Goal: Task Accomplishment & Management: Use online tool/utility

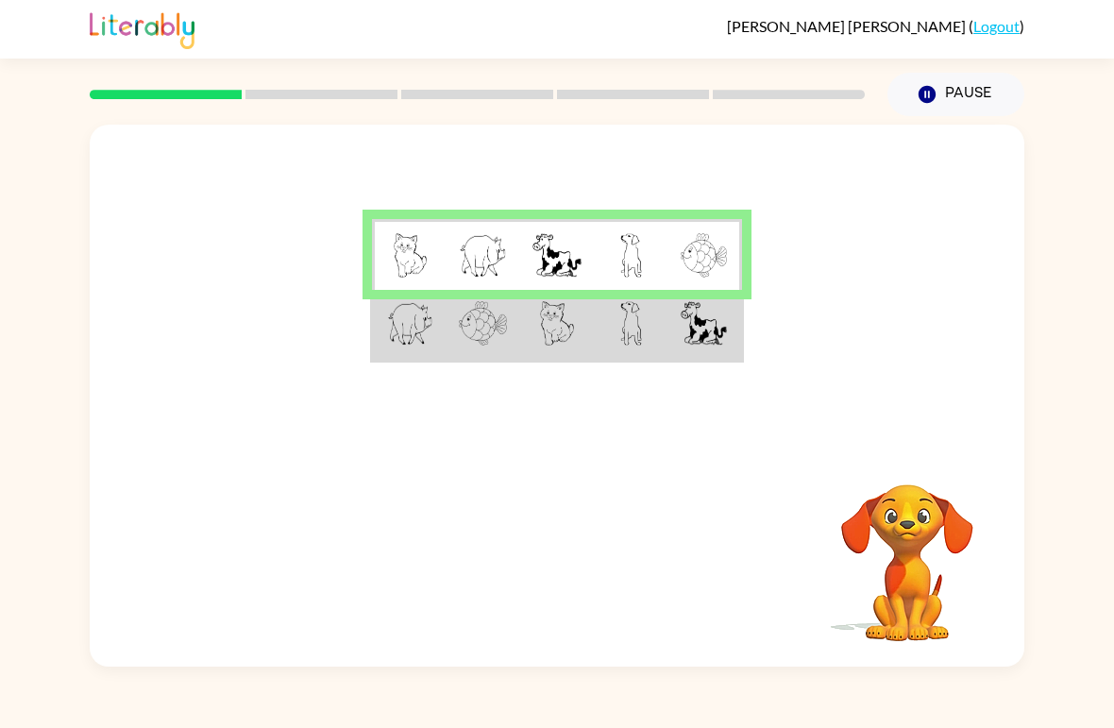
click at [427, 314] on img at bounding box center [410, 323] width 46 height 44
click at [413, 329] on img at bounding box center [410, 323] width 46 height 44
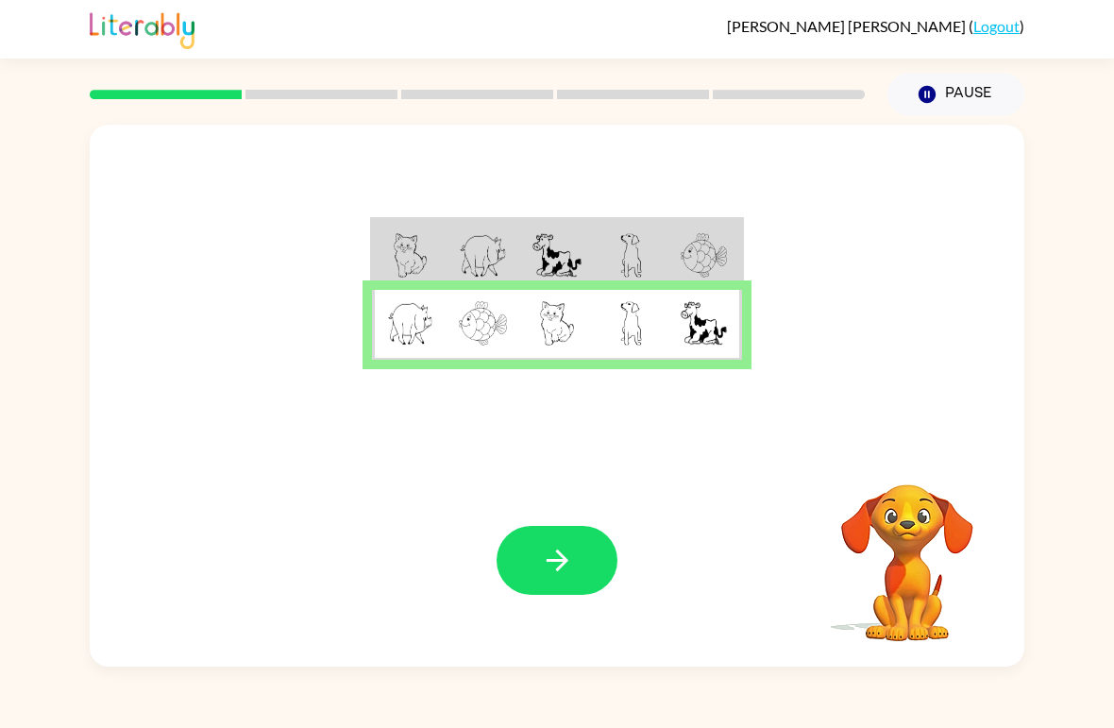
click at [290, 95] on rect at bounding box center [322, 94] width 152 height 9
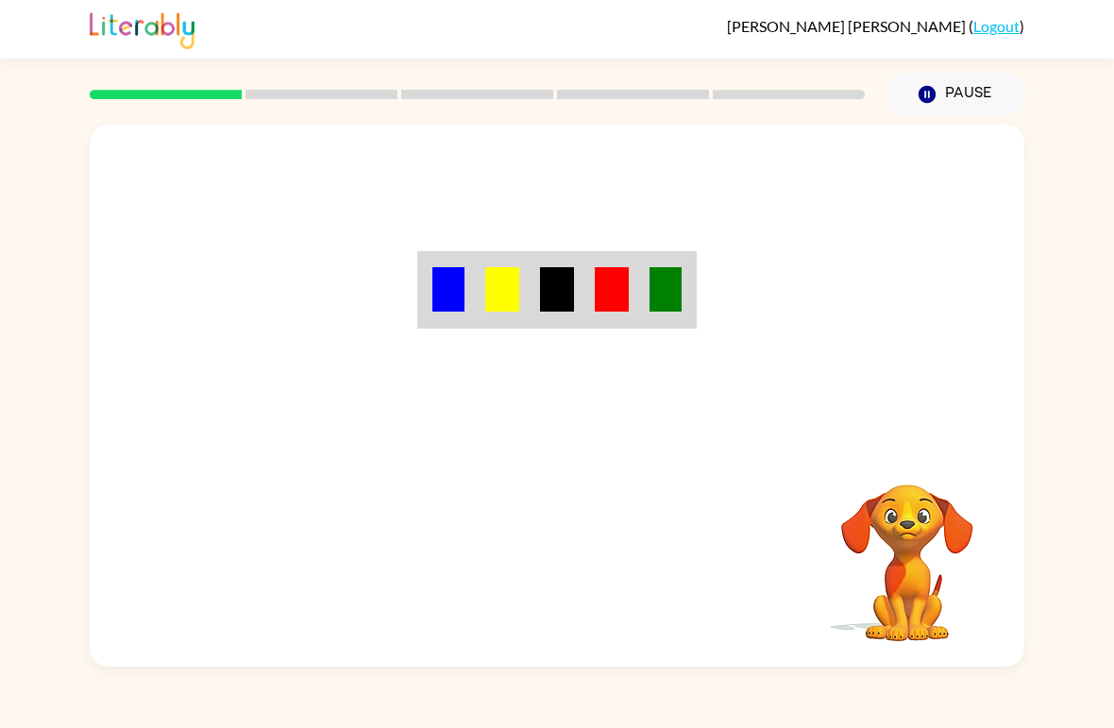
click at [568, 580] on div "Your browser must support playing .mp4 files to use Literably. Please try using…" at bounding box center [557, 396] width 935 height 542
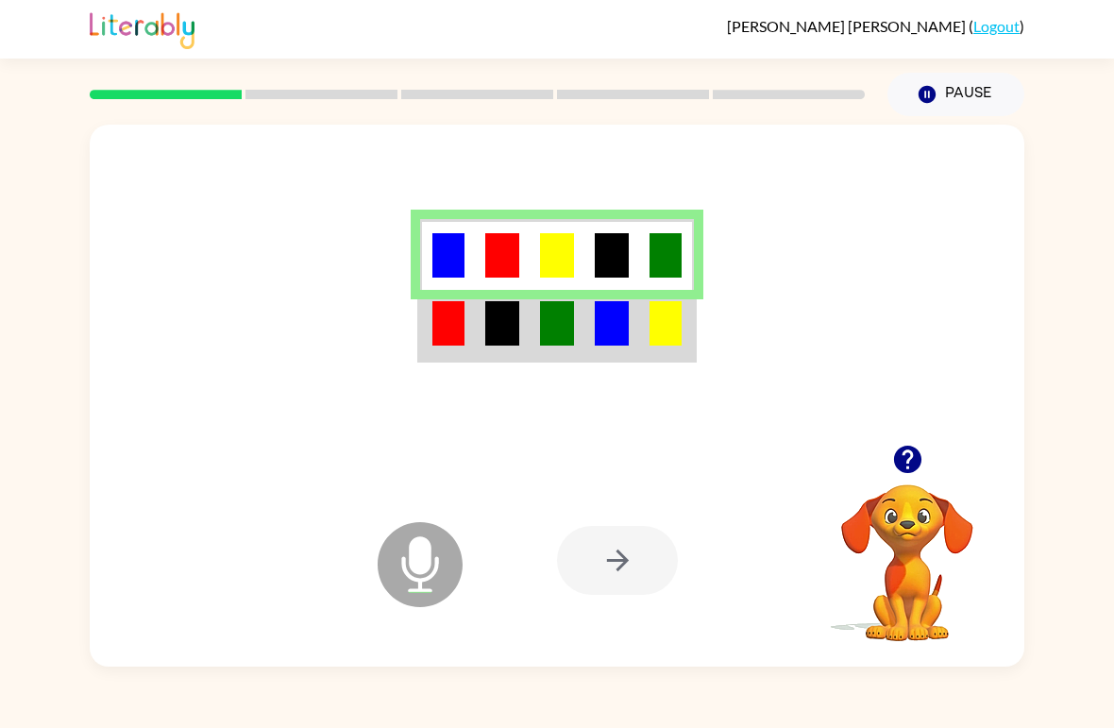
click at [599, 550] on div at bounding box center [617, 560] width 121 height 69
click at [619, 572] on div at bounding box center [617, 560] width 121 height 69
click at [588, 552] on div at bounding box center [617, 560] width 121 height 69
click at [456, 320] on img at bounding box center [449, 323] width 32 height 44
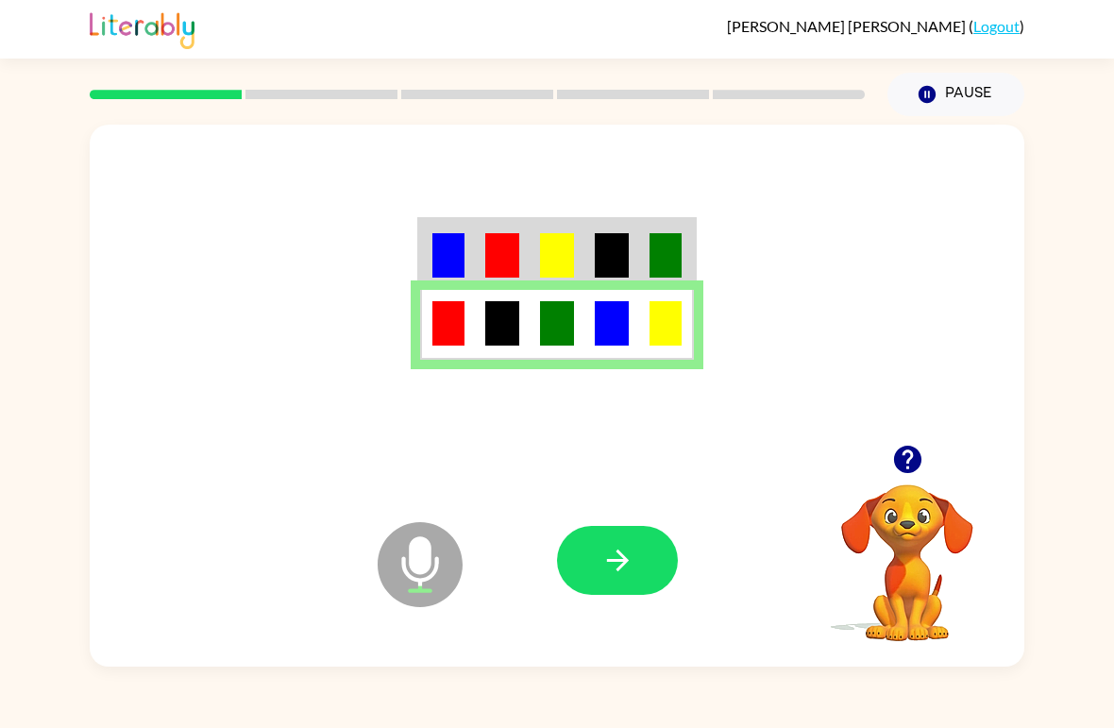
click at [606, 548] on icon "button" at bounding box center [618, 560] width 33 height 33
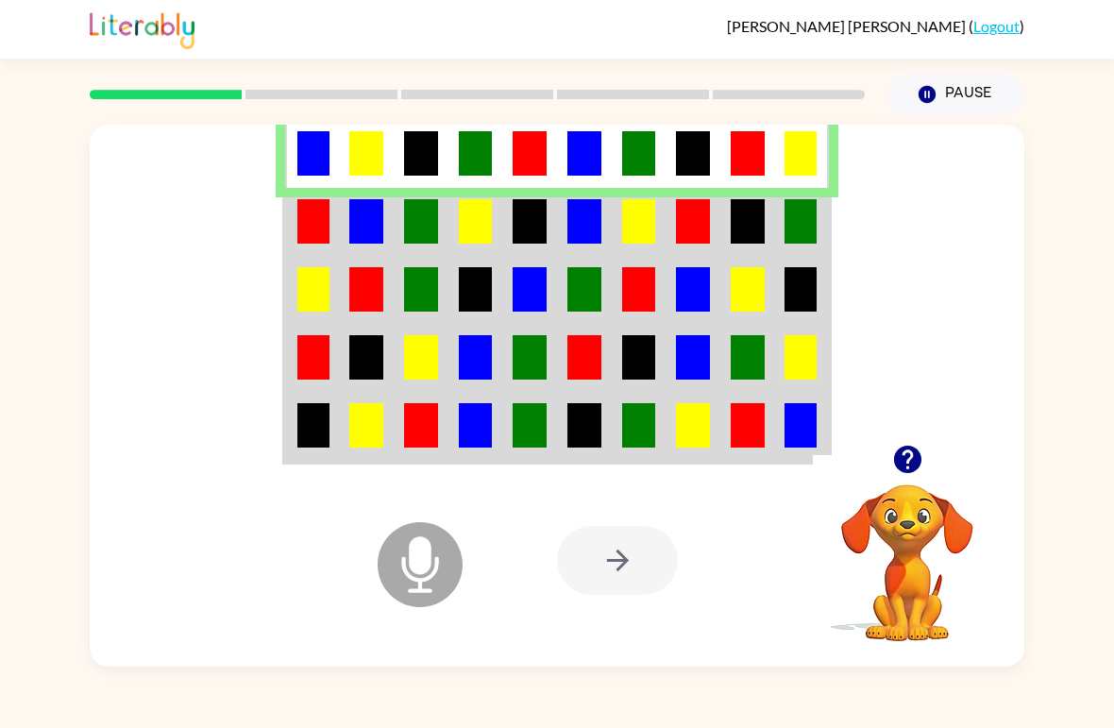
click at [339, 219] on td at bounding box center [312, 222] width 55 height 68
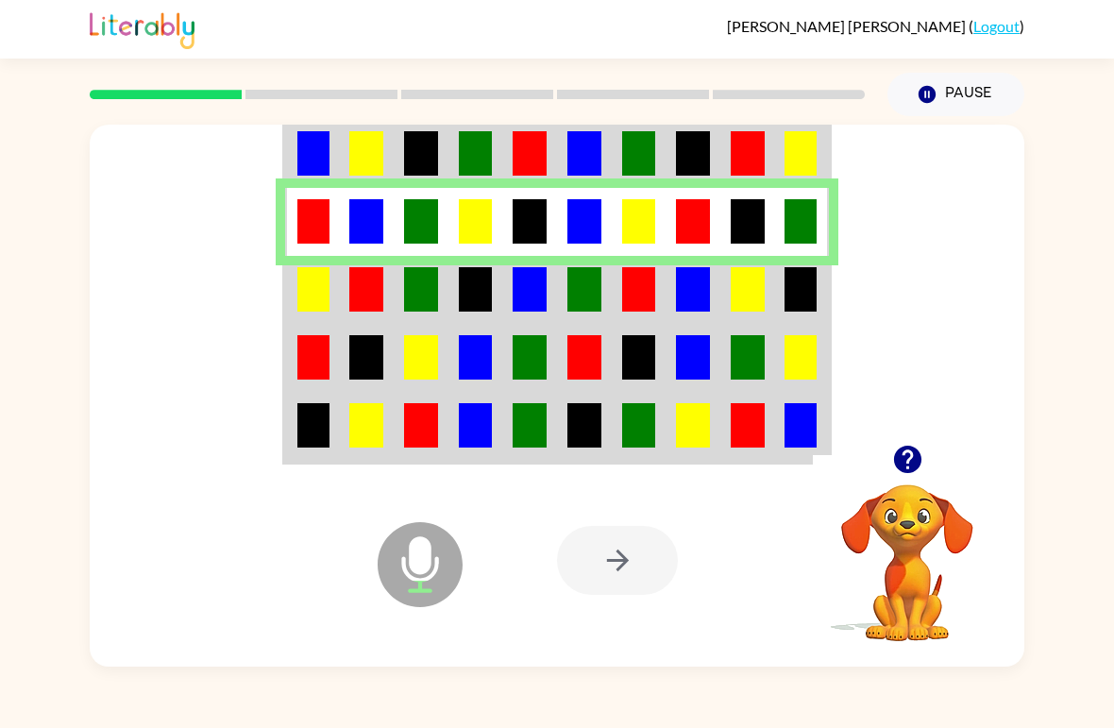
click at [347, 294] on td at bounding box center [366, 290] width 55 height 68
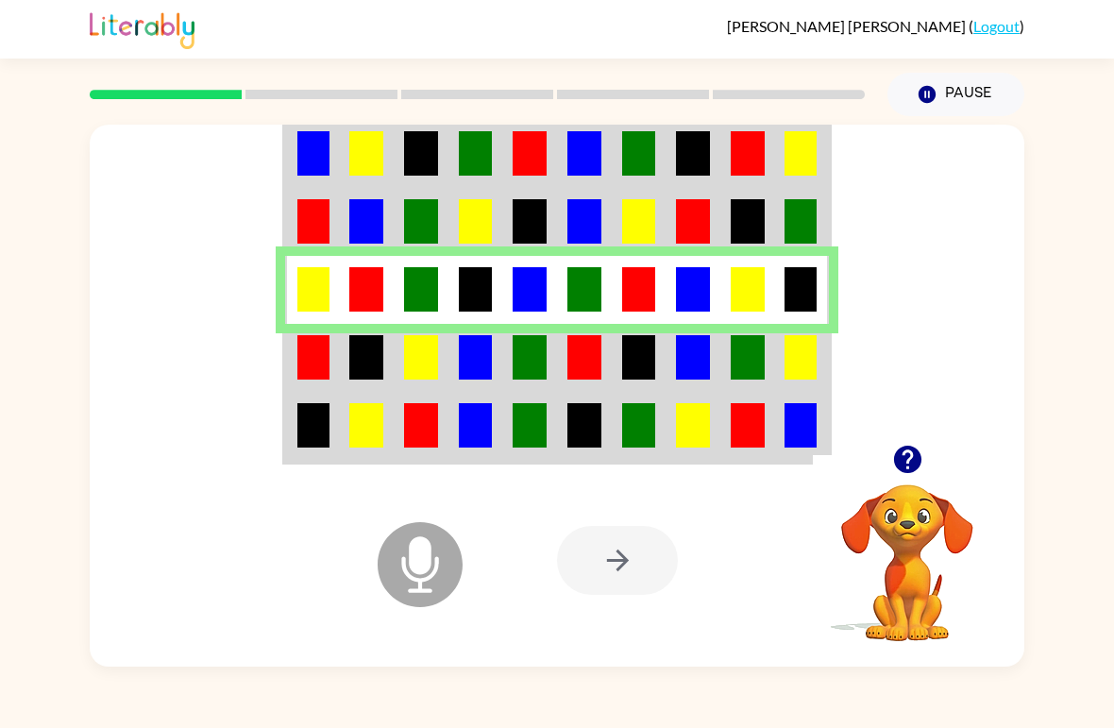
click at [318, 347] on img at bounding box center [313, 357] width 32 height 44
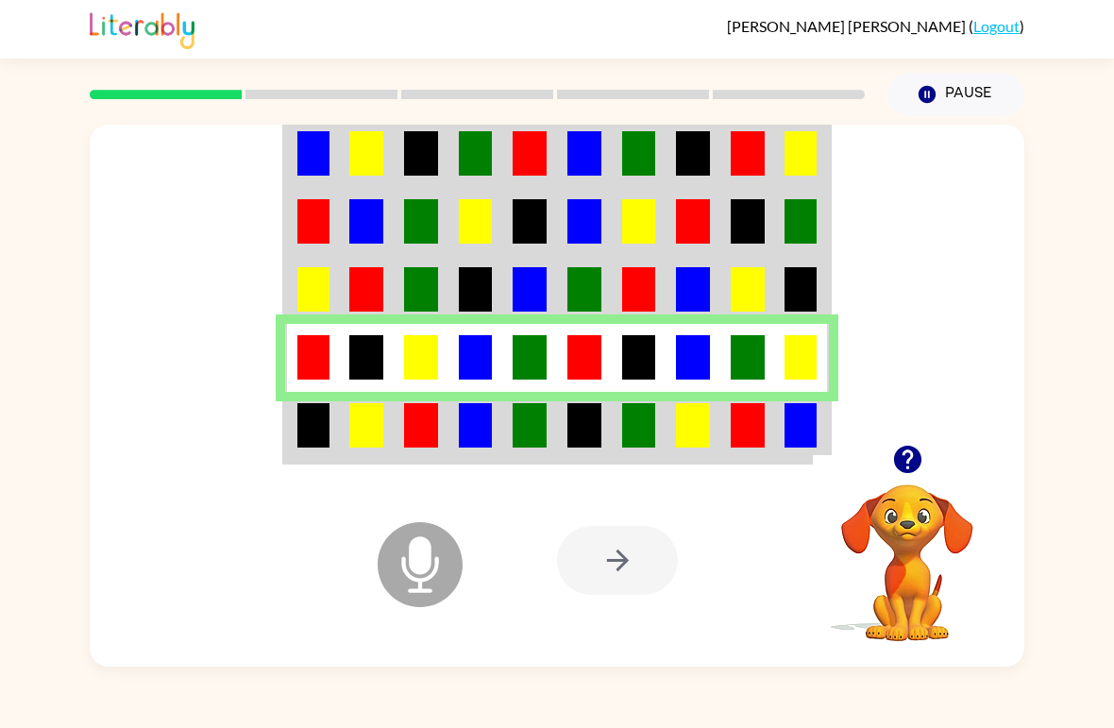
click at [313, 435] on img at bounding box center [313, 425] width 32 height 44
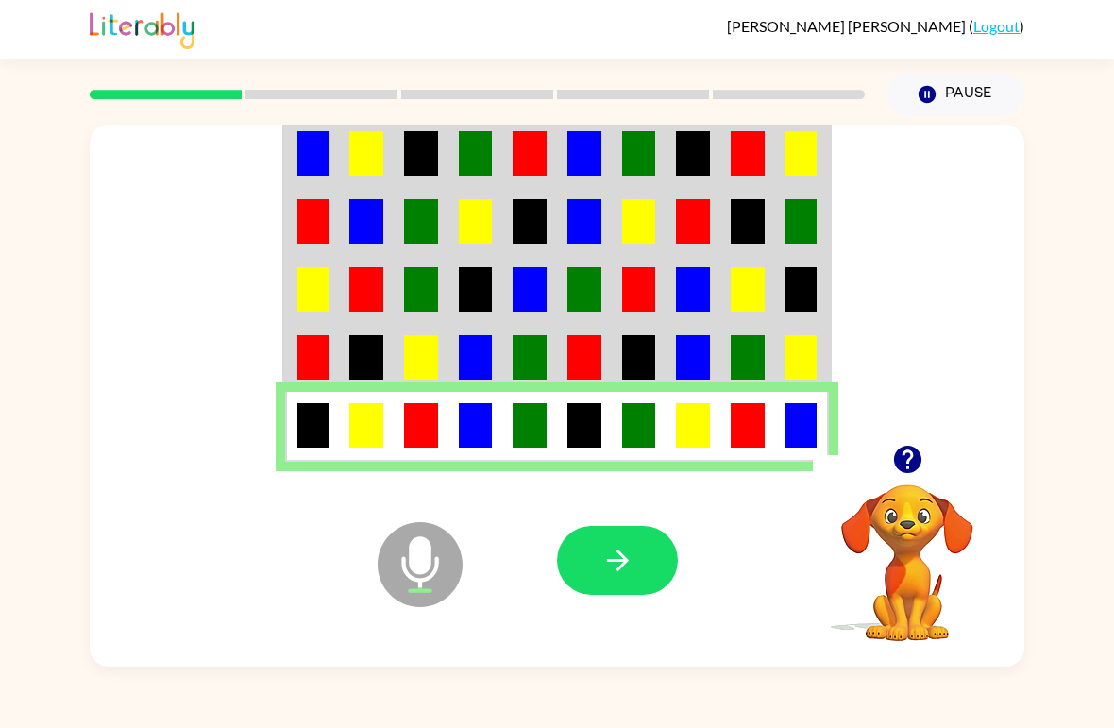
click at [615, 543] on button "button" at bounding box center [617, 560] width 121 height 69
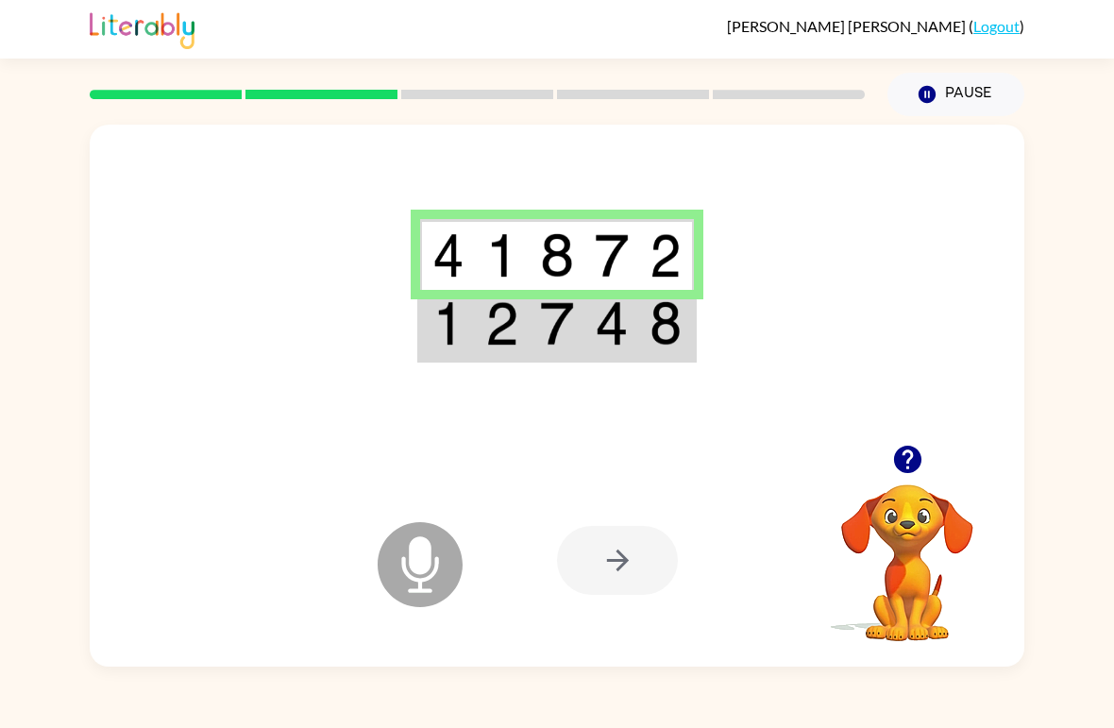
click at [599, 337] on img at bounding box center [612, 323] width 34 height 44
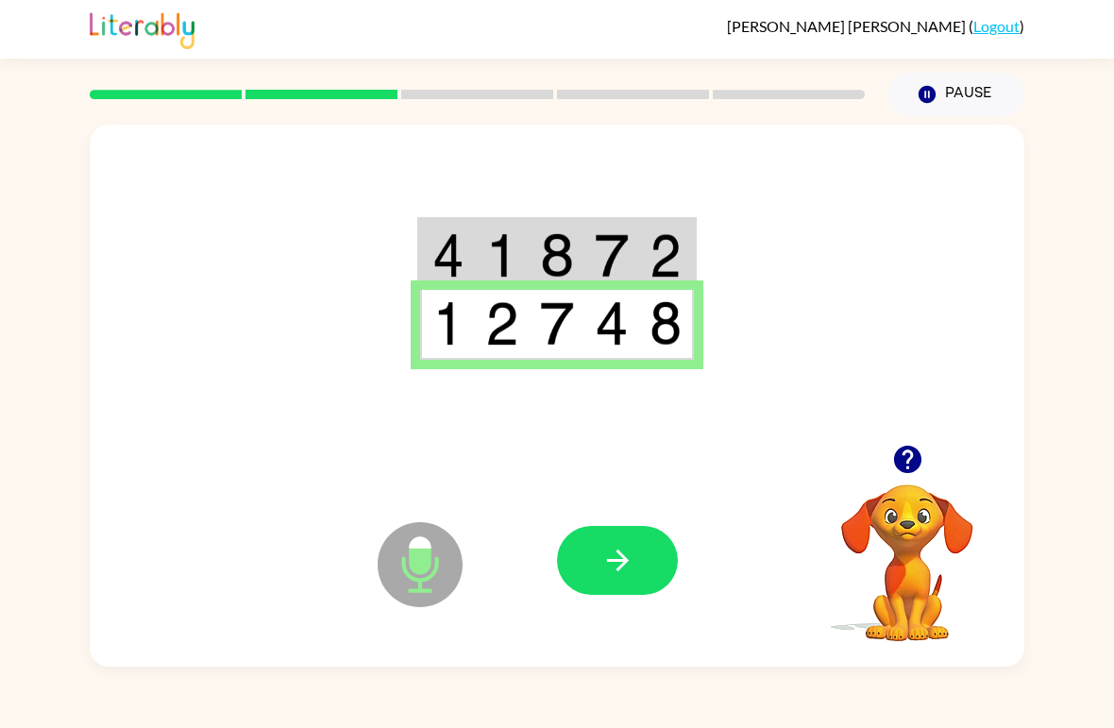
click at [557, 562] on button "button" at bounding box center [617, 560] width 121 height 69
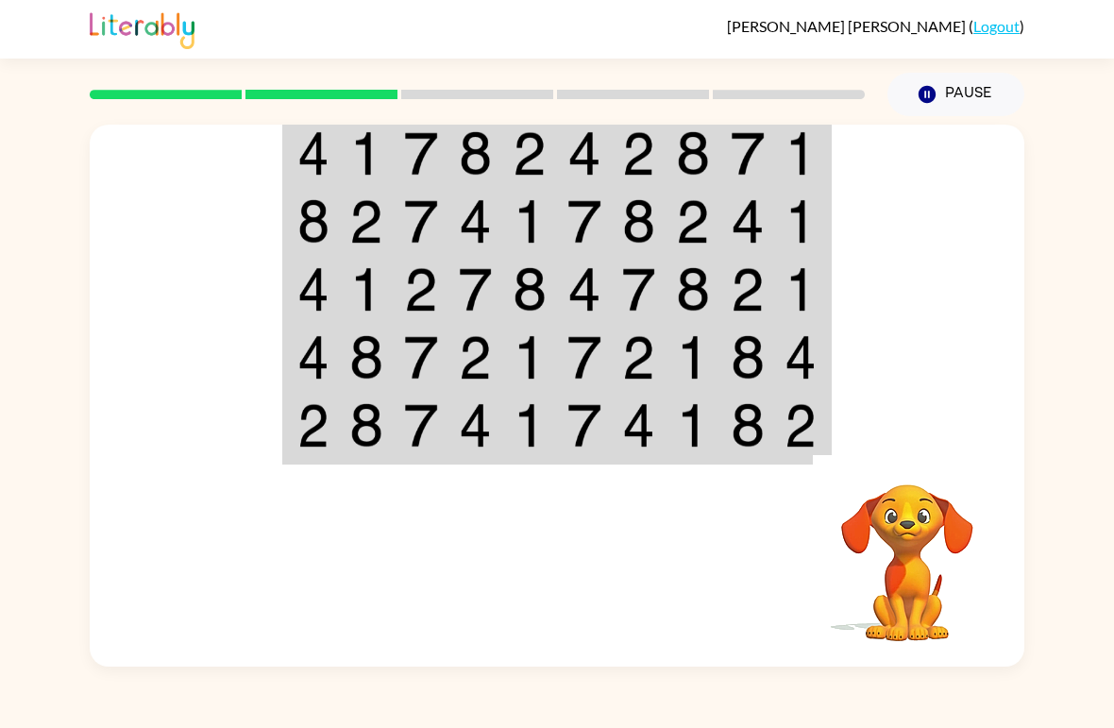
click at [699, 118] on div at bounding box center [477, 94] width 798 height 66
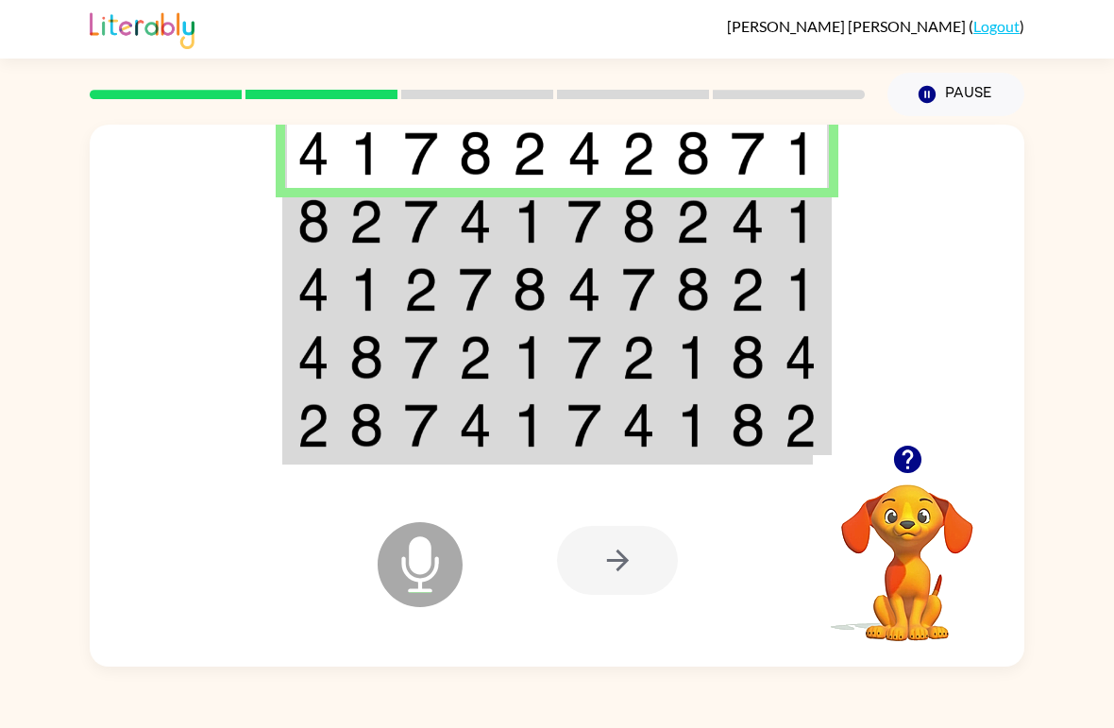
click at [352, 241] on img at bounding box center [366, 221] width 34 height 44
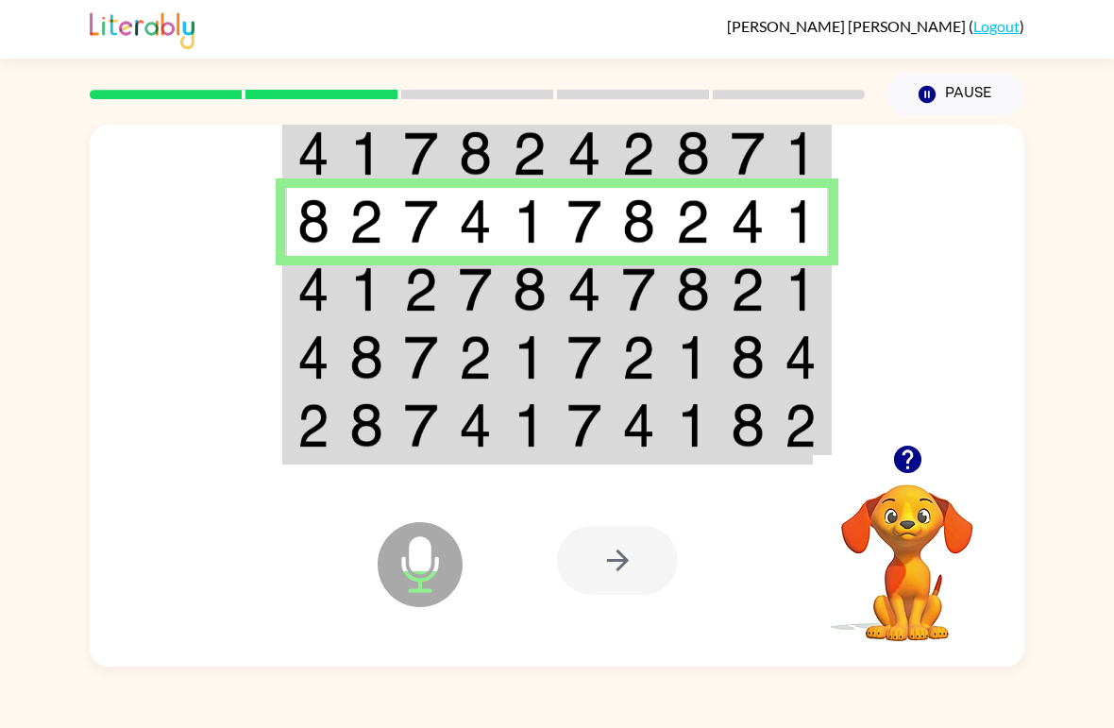
click at [2, 8] on div "James Harris ( Logout )" at bounding box center [557, 29] width 1114 height 59
click at [352, 295] on img at bounding box center [366, 289] width 34 height 44
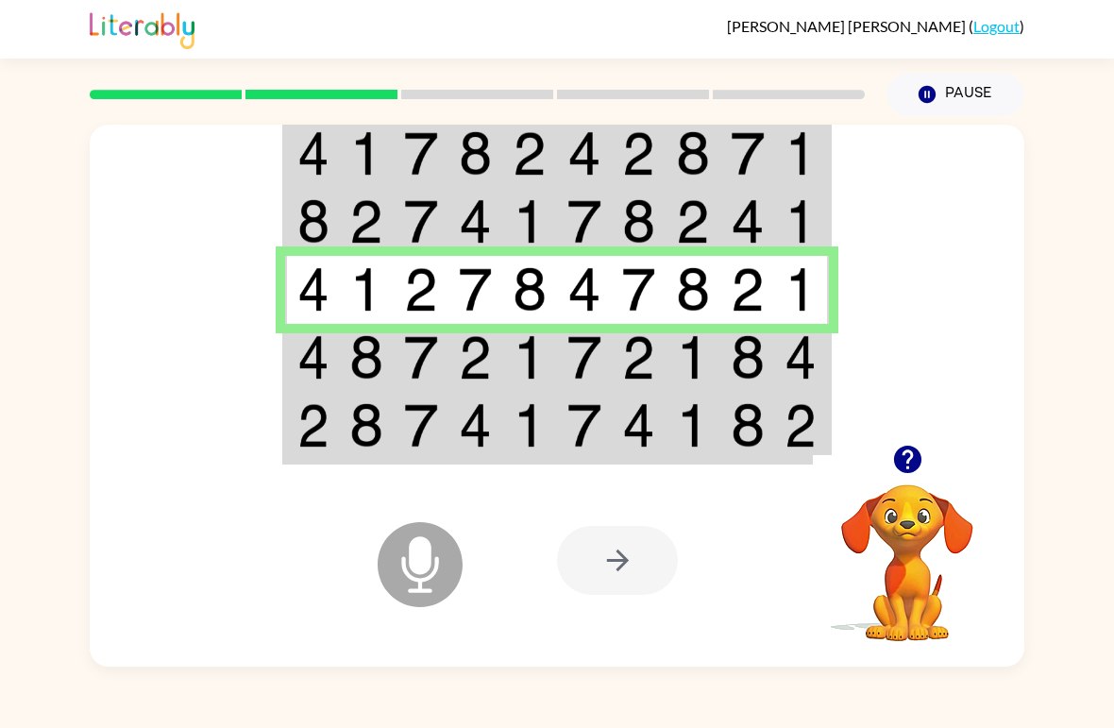
click at [335, 362] on td at bounding box center [312, 358] width 55 height 68
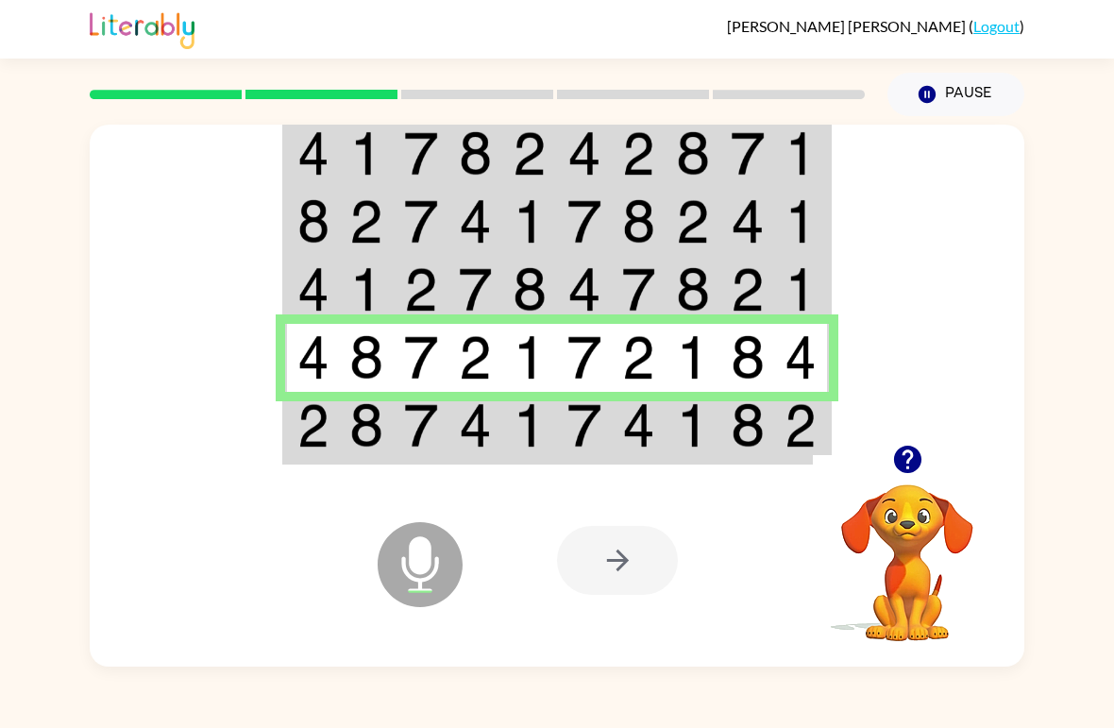
click at [325, 434] on img at bounding box center [313, 425] width 32 height 44
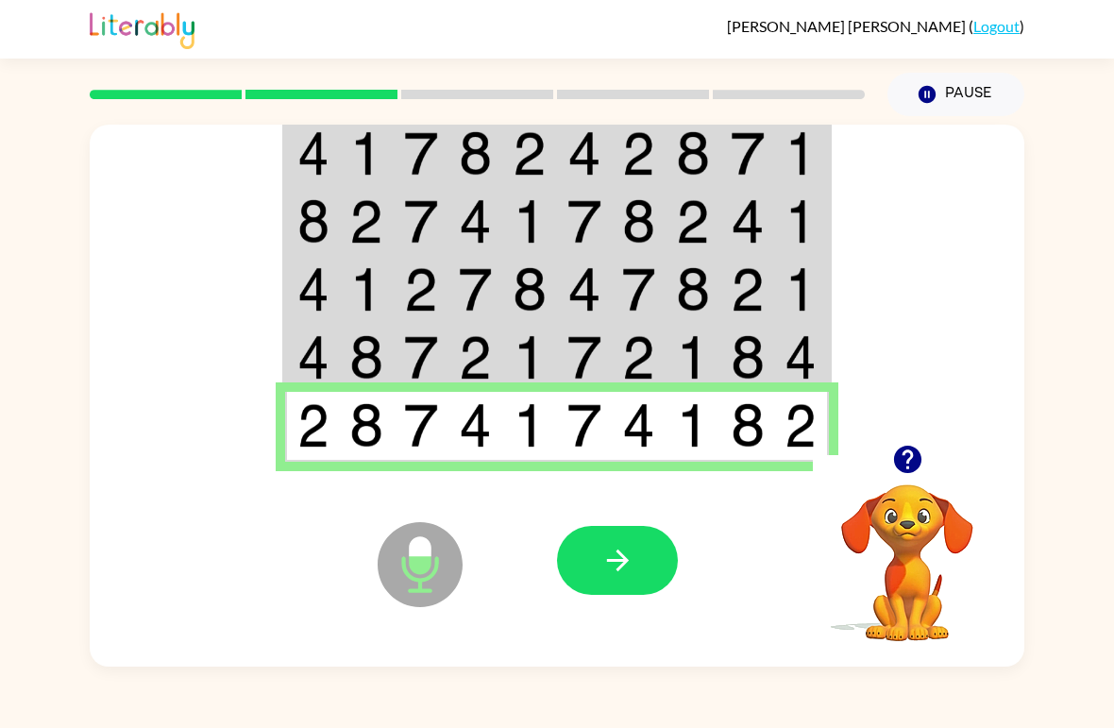
click at [604, 544] on button "button" at bounding box center [617, 560] width 121 height 69
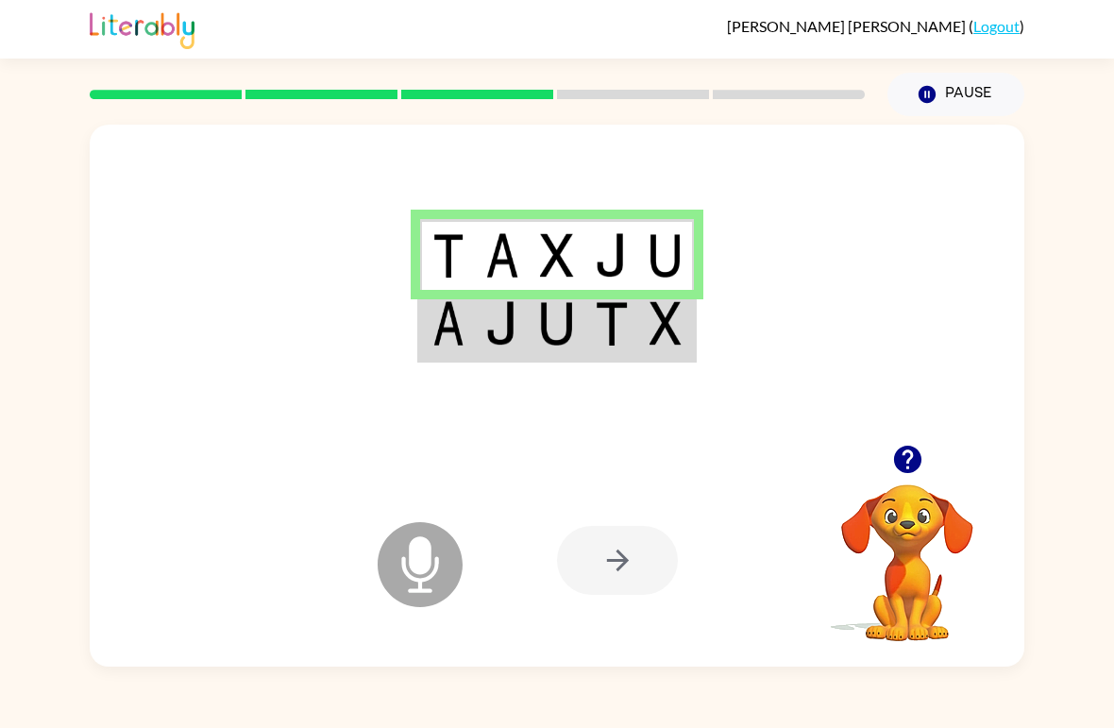
click at [485, 302] on img at bounding box center [502, 323] width 34 height 44
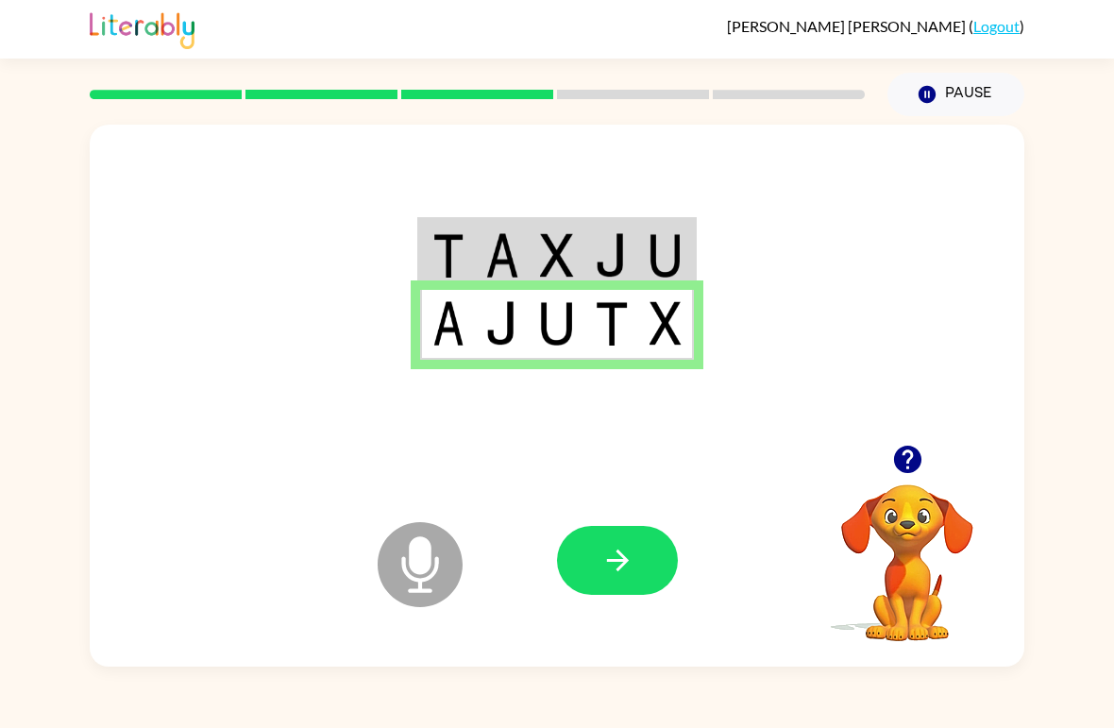
click at [616, 583] on button "button" at bounding box center [617, 560] width 121 height 69
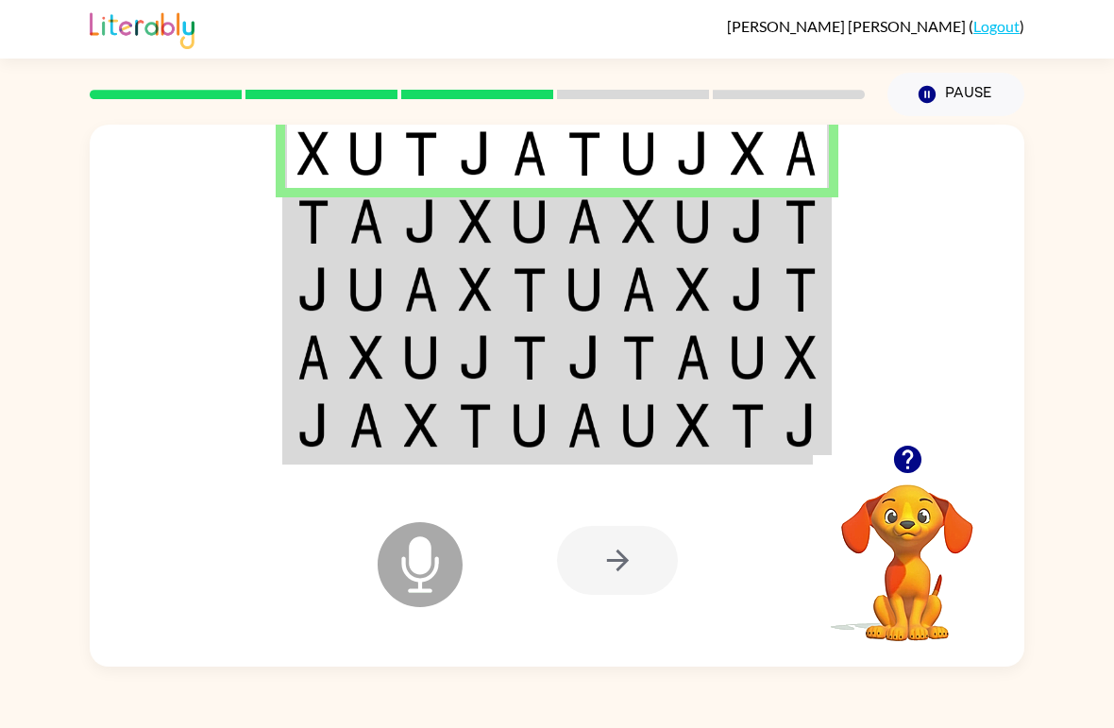
click at [316, 220] on img at bounding box center [313, 221] width 32 height 44
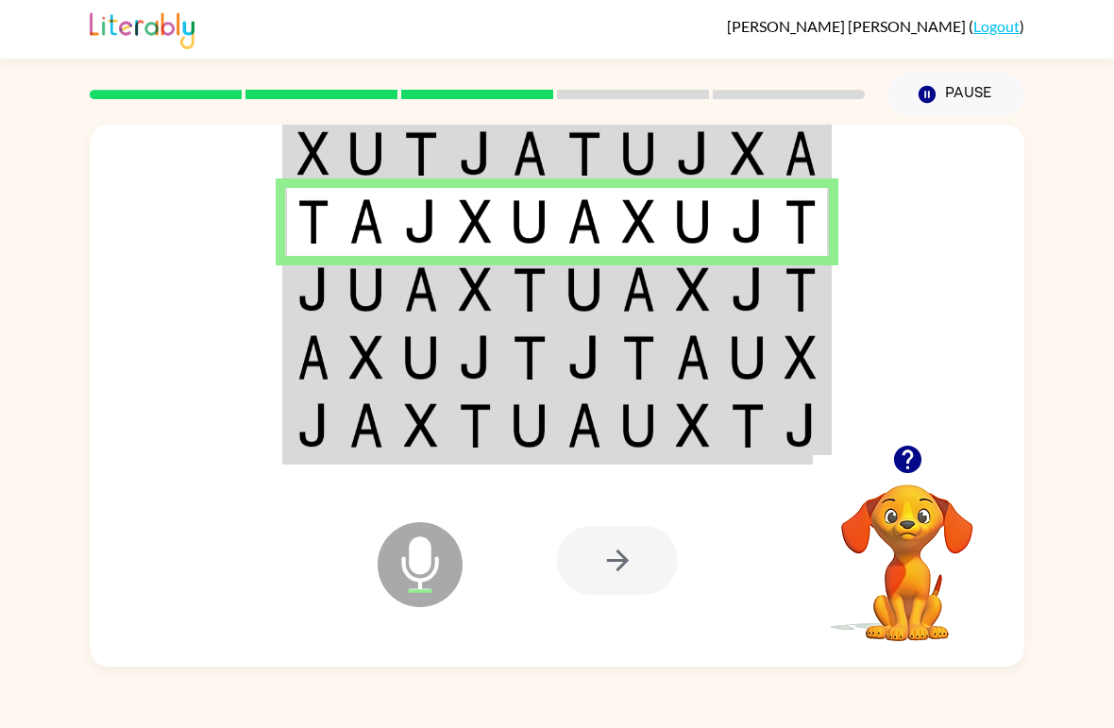
click at [325, 289] on img at bounding box center [313, 289] width 32 height 44
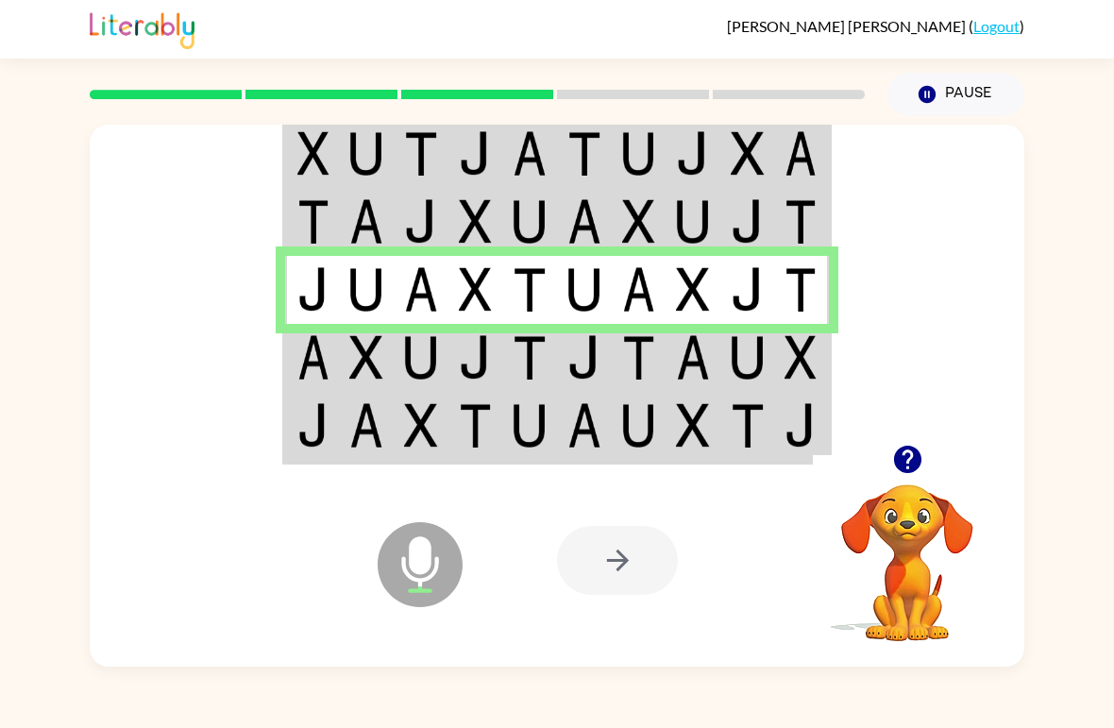
click at [289, 364] on td at bounding box center [312, 358] width 55 height 68
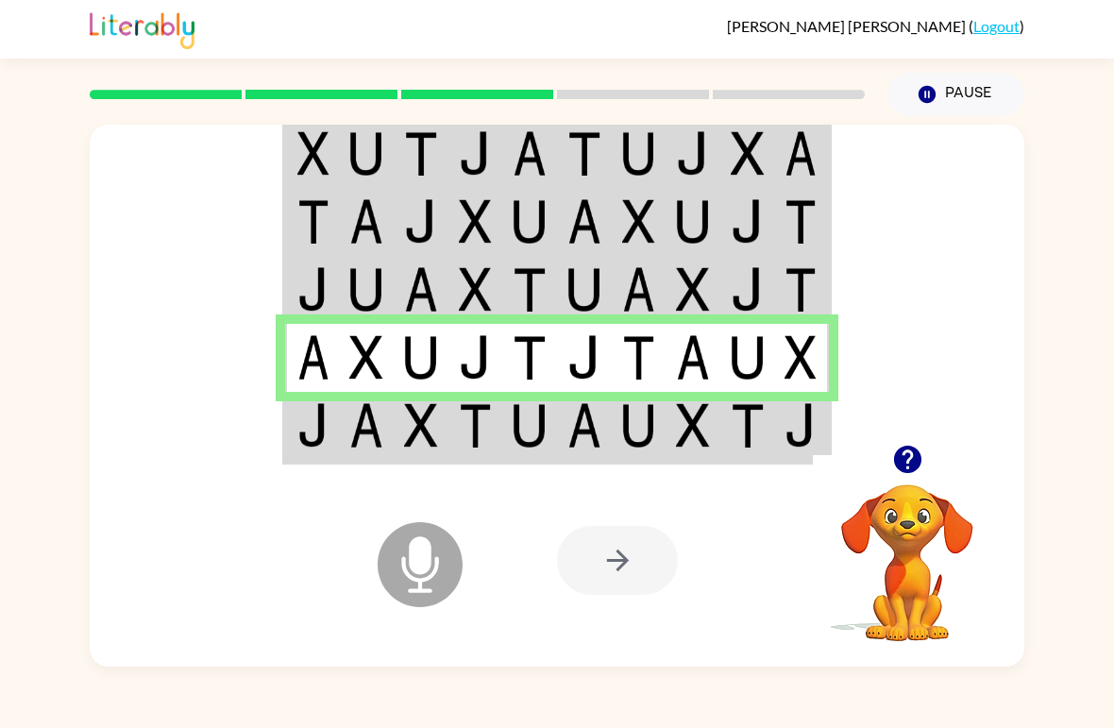
click at [315, 450] on td at bounding box center [312, 427] width 55 height 71
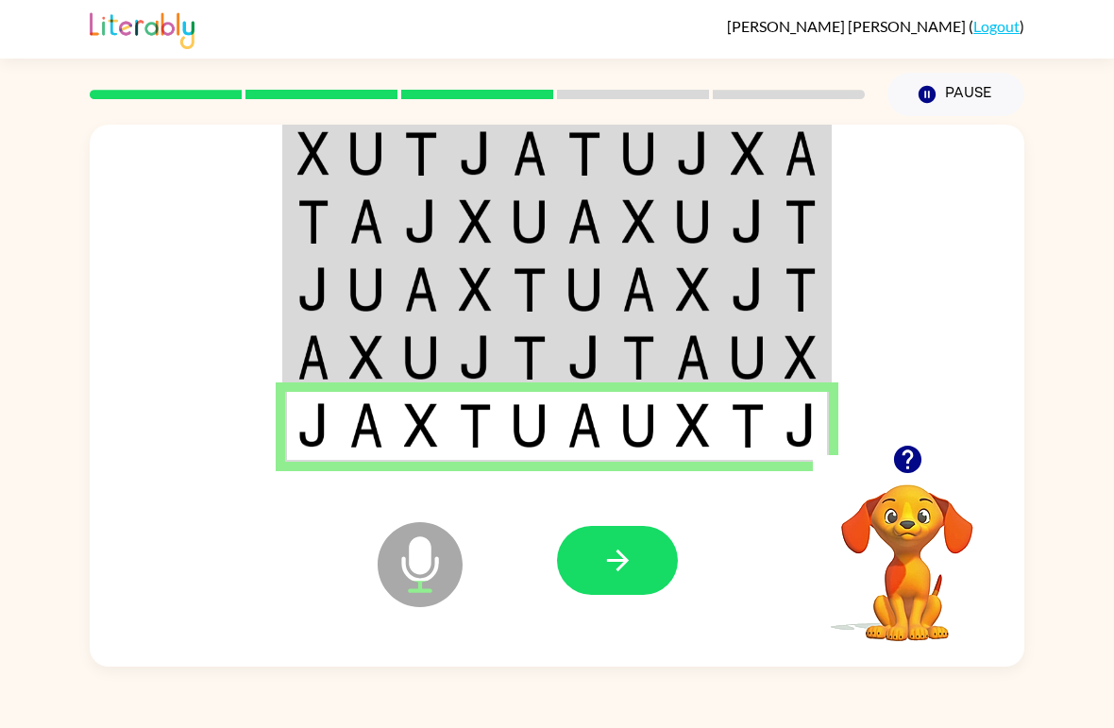
click at [619, 568] on icon "button" at bounding box center [618, 560] width 33 height 33
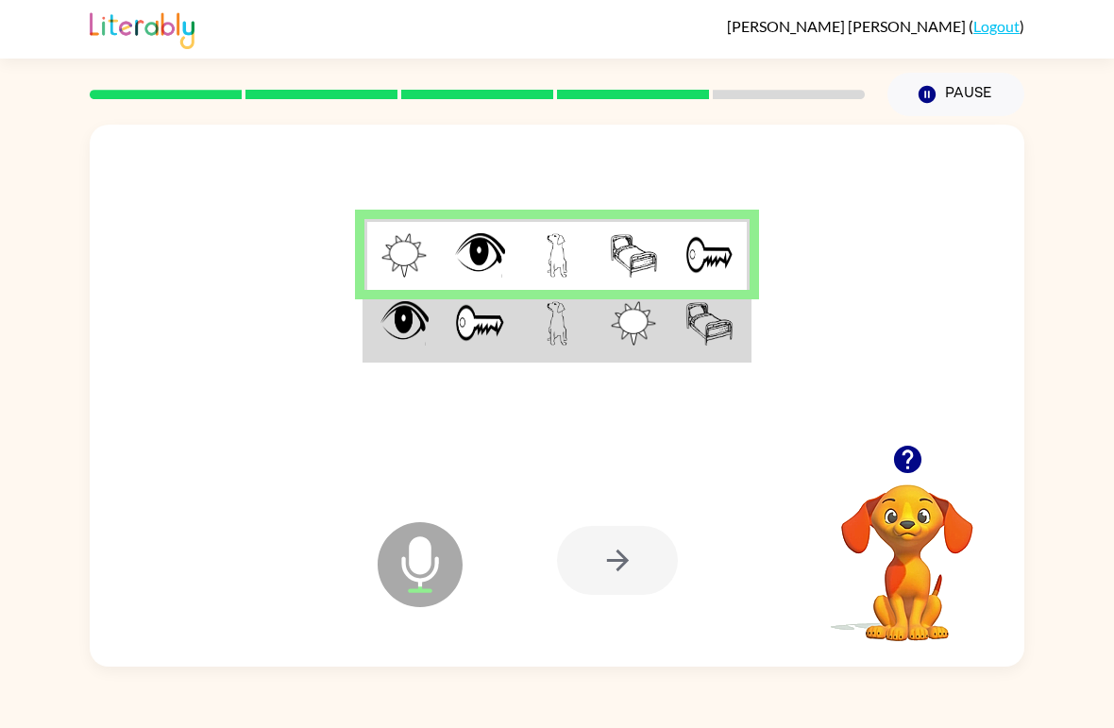
click at [433, 358] on td at bounding box center [403, 325] width 76 height 71
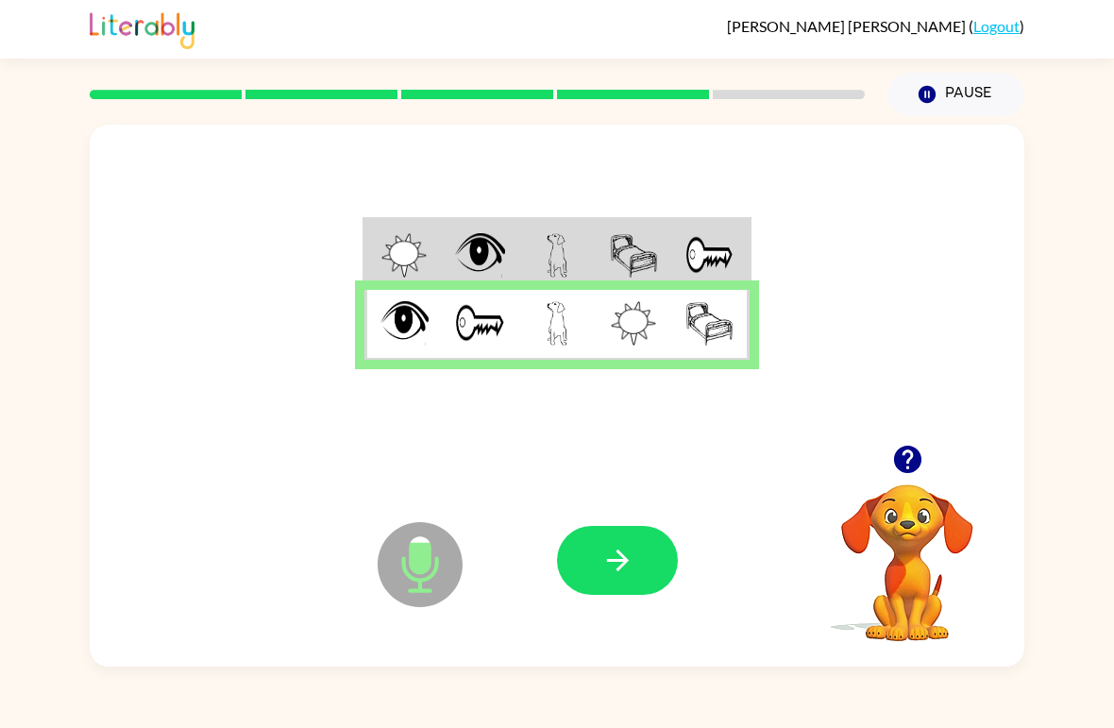
click at [613, 567] on icon "button" at bounding box center [618, 560] width 33 height 33
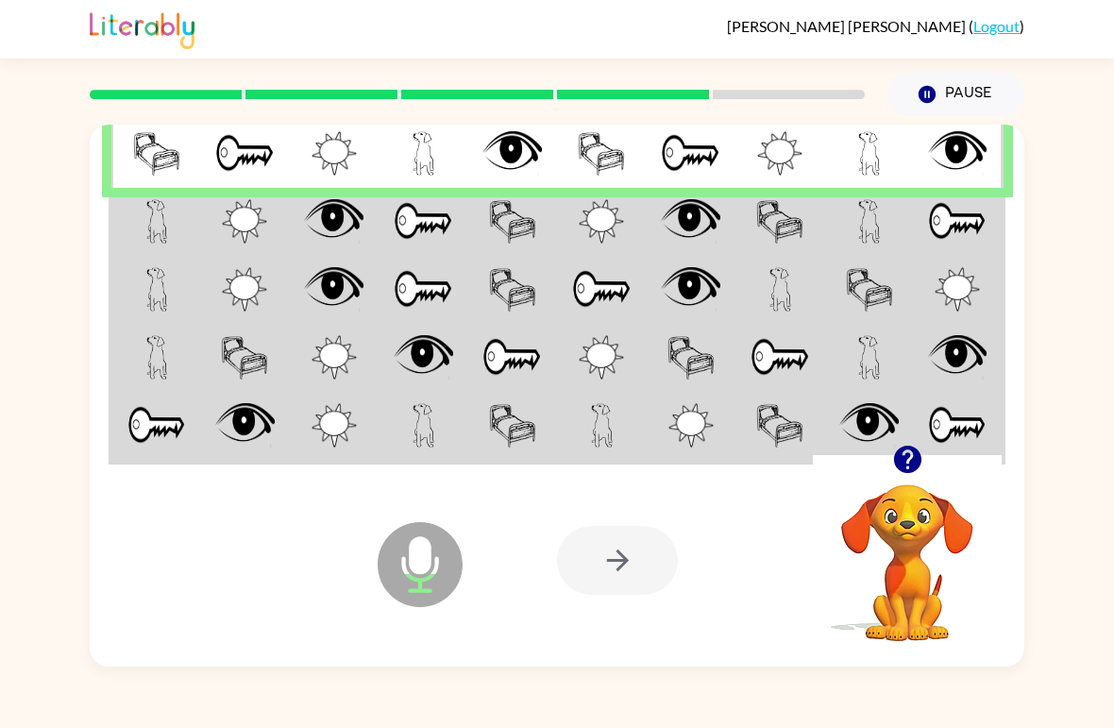
click at [169, 223] on td at bounding box center [156, 222] width 90 height 68
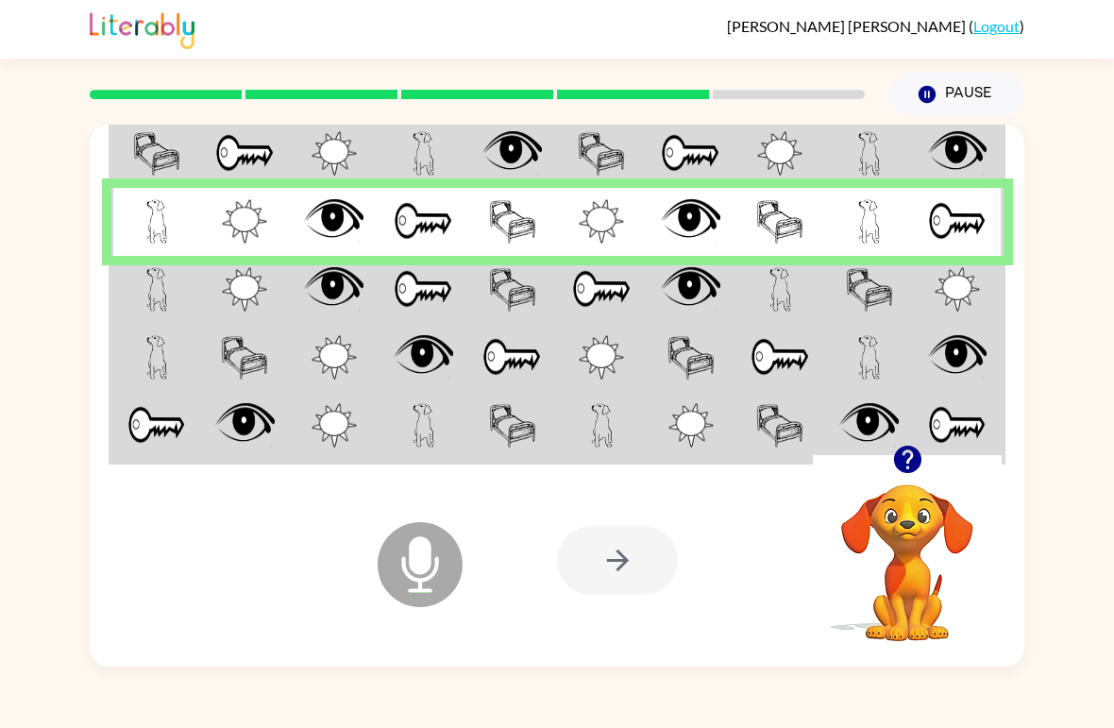
click at [149, 281] on img at bounding box center [157, 289] width 22 height 44
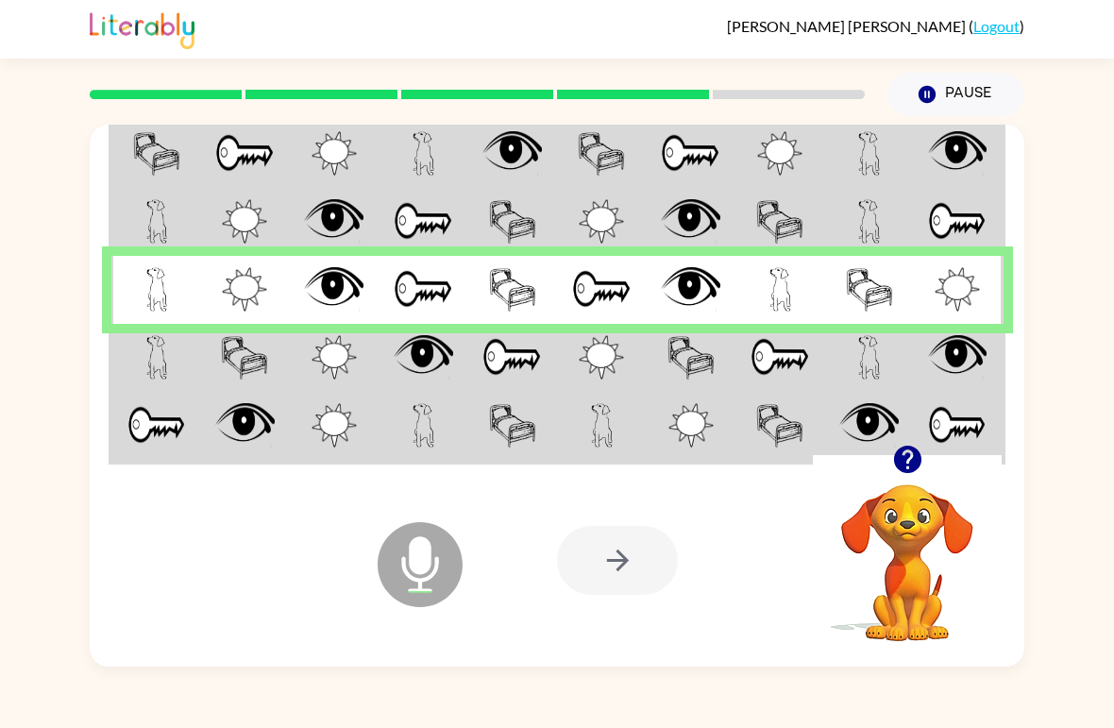
click at [1111, 0] on div "James Harris ( Logout )" at bounding box center [557, 29] width 1114 height 59
click at [1111, 25] on div "James Harris ( Logout )" at bounding box center [557, 29] width 1114 height 59
click at [142, 372] on td at bounding box center [156, 358] width 90 height 68
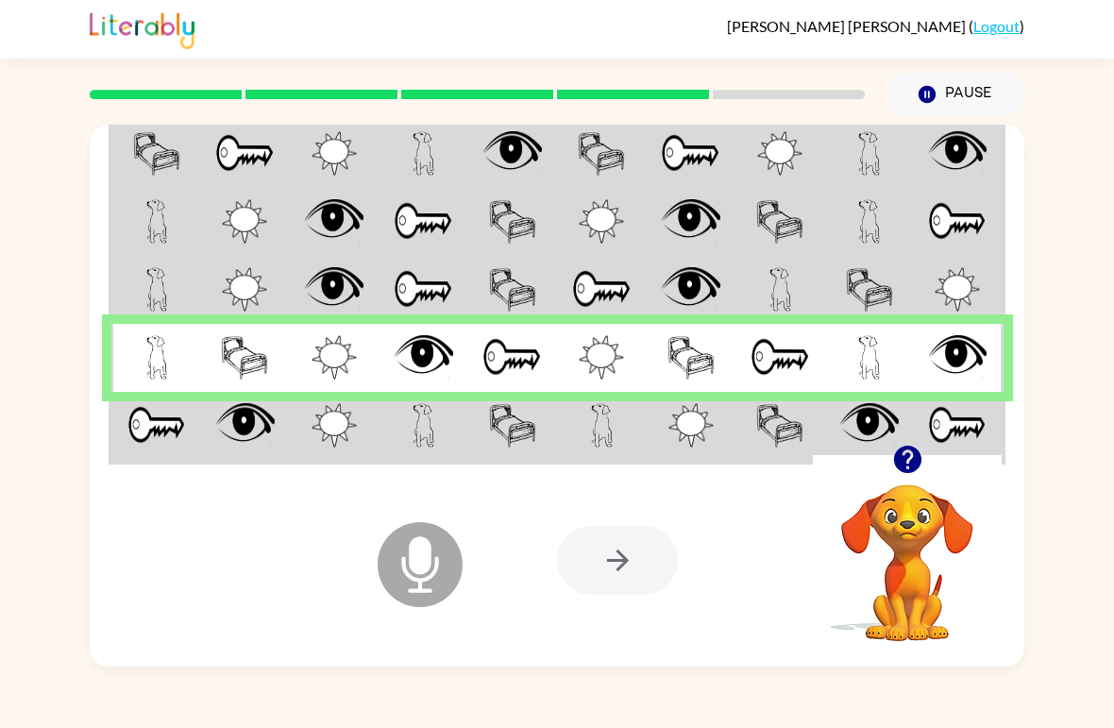
click at [172, 435] on img at bounding box center [156, 425] width 59 height 44
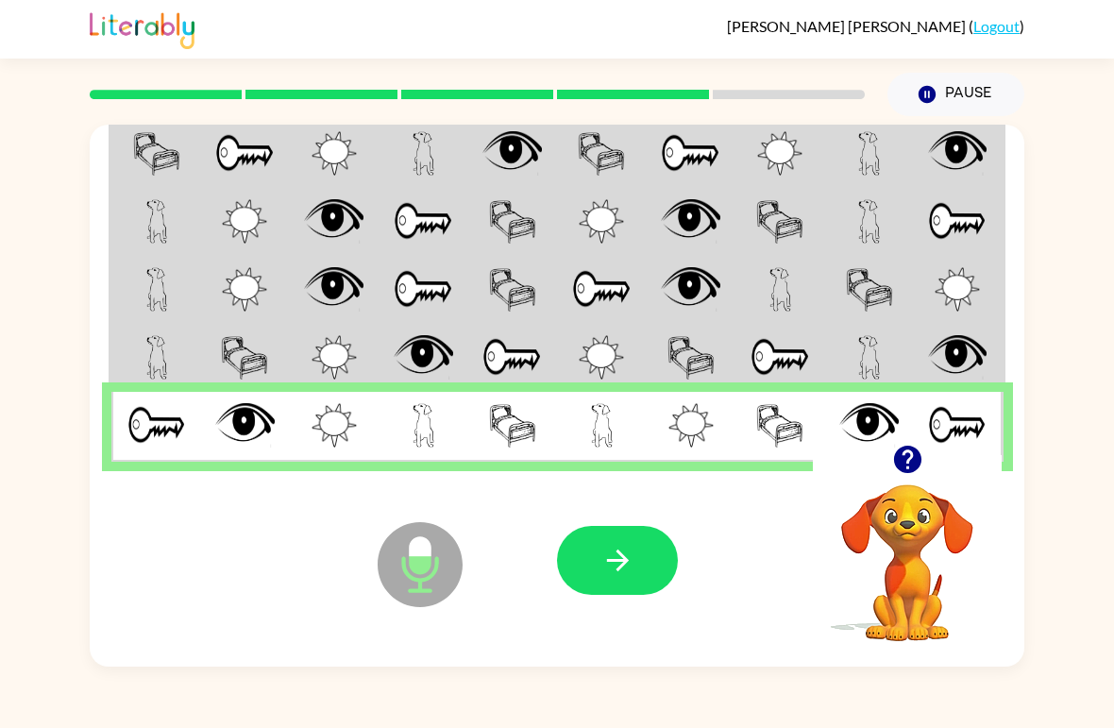
click at [610, 570] on icon "button" at bounding box center [618, 560] width 33 height 33
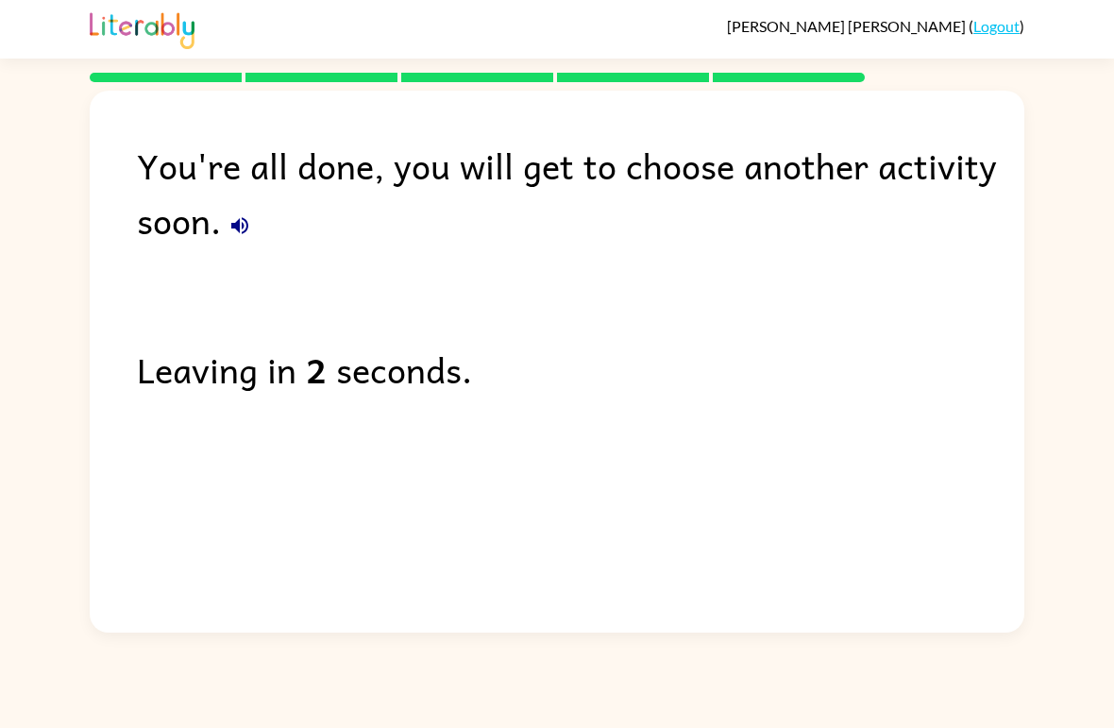
click at [248, 230] on icon "button" at bounding box center [240, 225] width 23 height 23
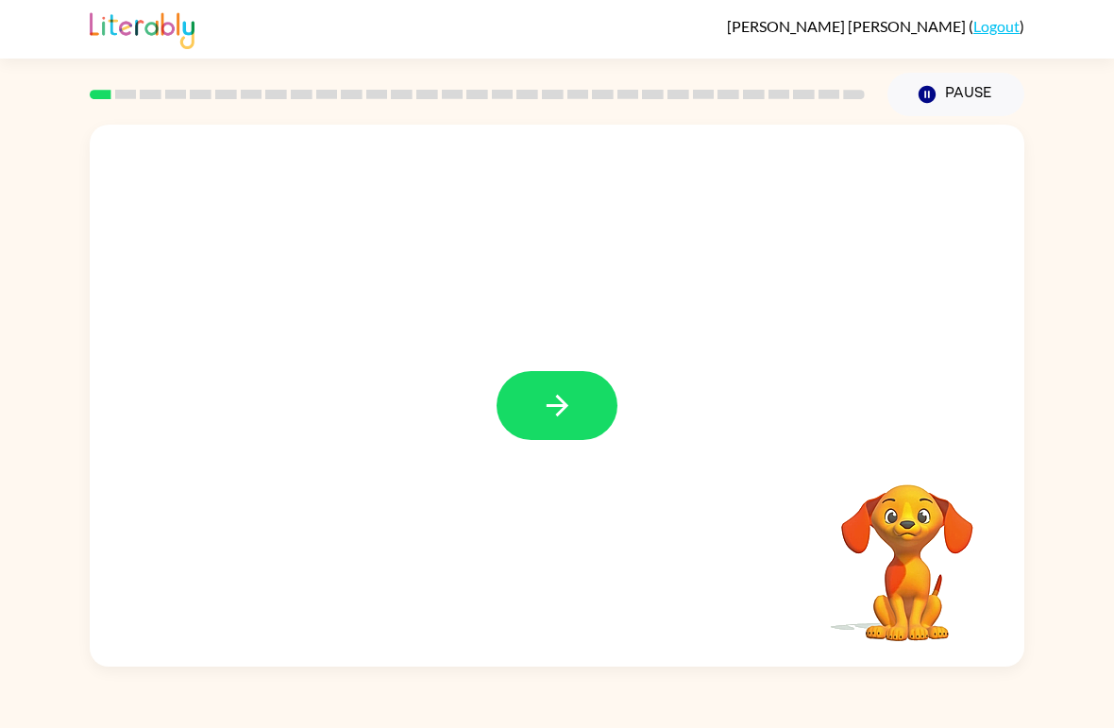
click at [556, 398] on icon "button" at bounding box center [557, 405] width 33 height 33
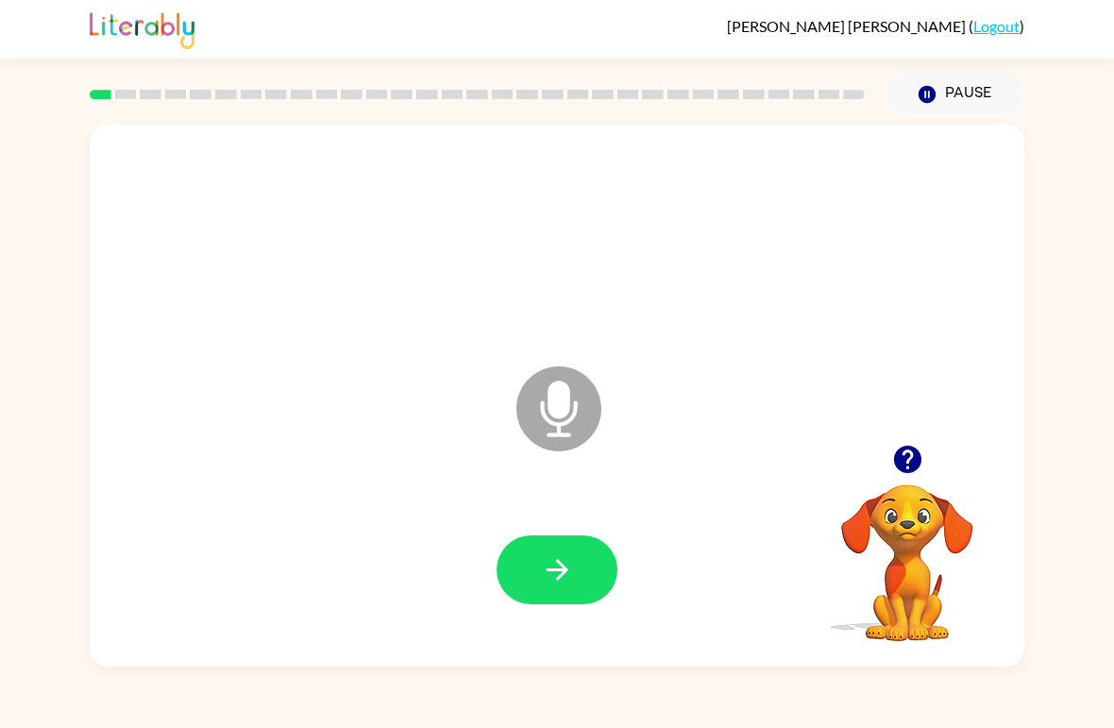
click at [536, 582] on button "button" at bounding box center [557, 569] width 121 height 69
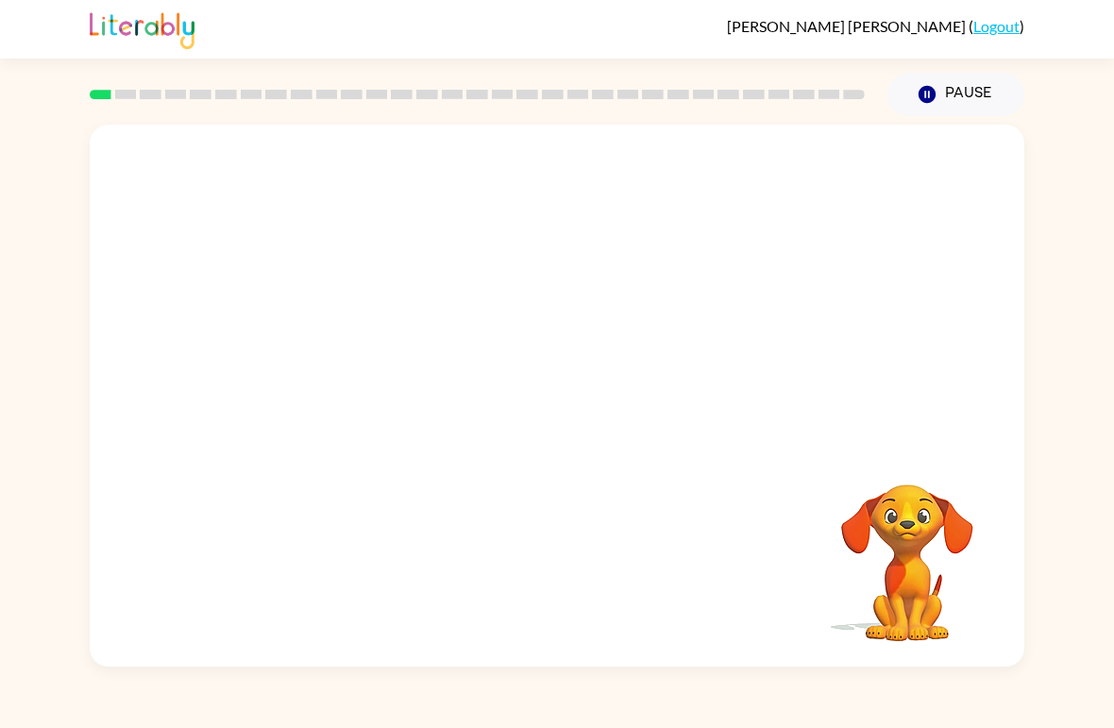
click at [929, 562] on video "Your browser must support playing .mp4 files to use Literably. Please try using…" at bounding box center [907, 549] width 189 height 189
click at [971, 94] on button "Pause Pause" at bounding box center [956, 94] width 137 height 43
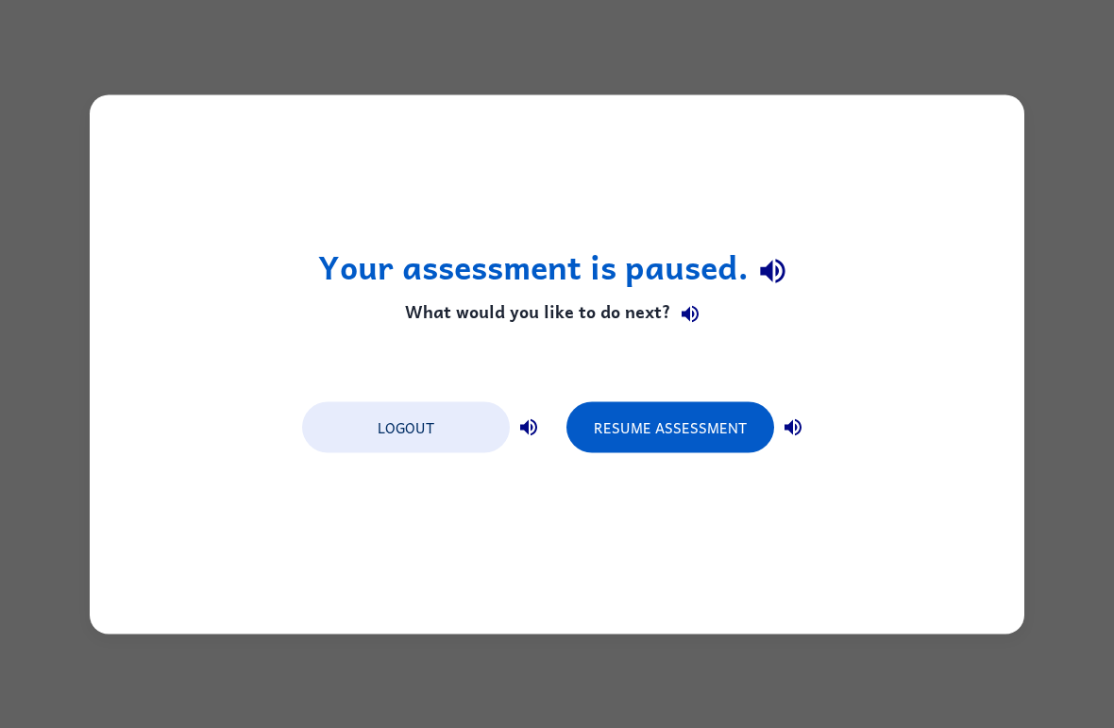
click at [456, 449] on button "Logout" at bounding box center [406, 426] width 208 height 51
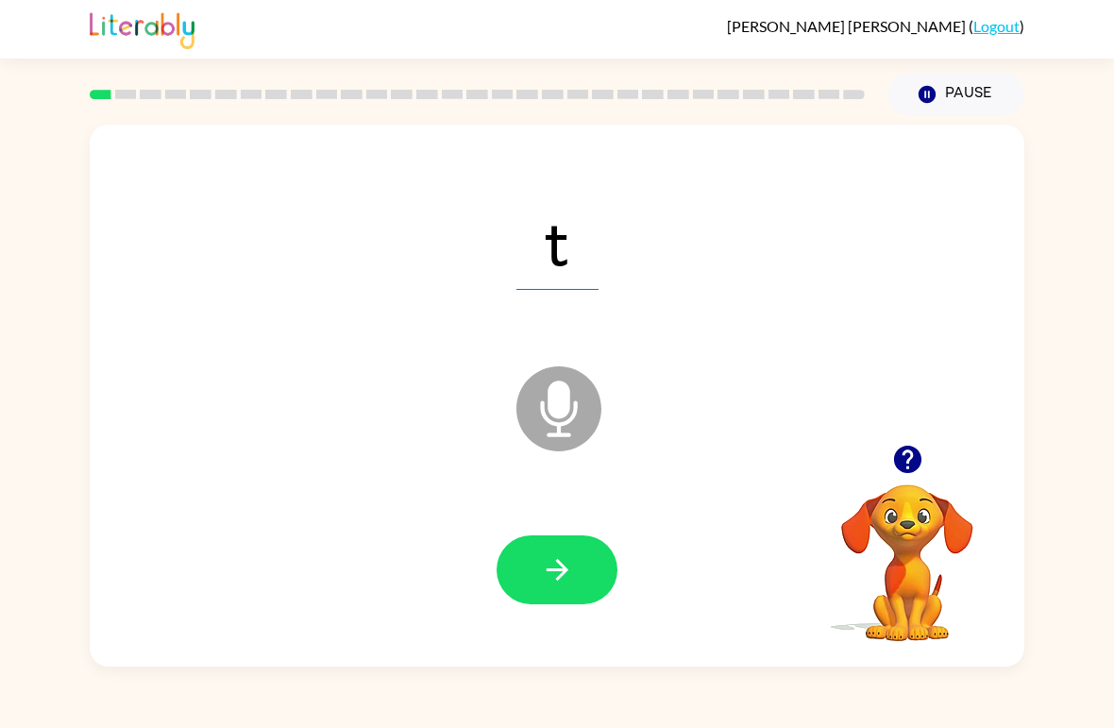
click at [565, 585] on icon "button" at bounding box center [557, 569] width 33 height 33
click at [555, 603] on button "button" at bounding box center [557, 569] width 121 height 69
click at [588, 587] on button "button" at bounding box center [557, 569] width 121 height 69
click at [562, 538] on button "button" at bounding box center [557, 569] width 121 height 69
click at [546, 573] on icon "button" at bounding box center [557, 569] width 33 height 33
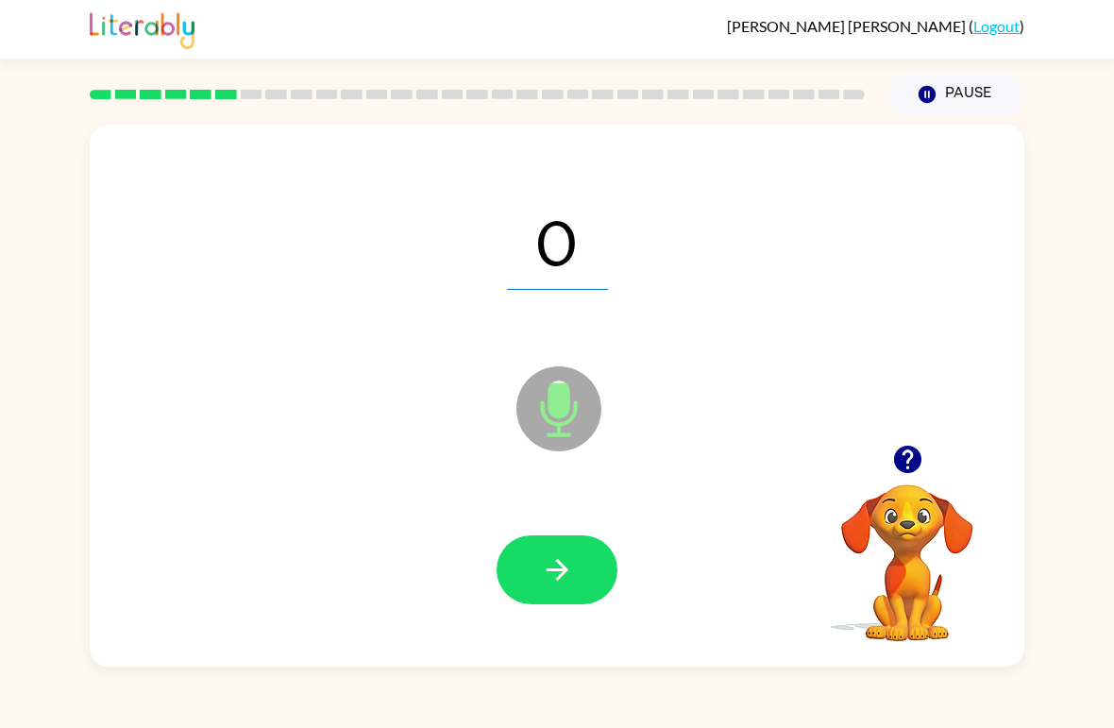
click at [565, 546] on button "button" at bounding box center [557, 569] width 121 height 69
click at [556, 573] on icon "button" at bounding box center [557, 569] width 33 height 33
click at [591, 593] on button "button" at bounding box center [557, 569] width 121 height 69
click at [503, 591] on button "button" at bounding box center [557, 569] width 121 height 69
click at [534, 570] on button "button" at bounding box center [557, 569] width 121 height 69
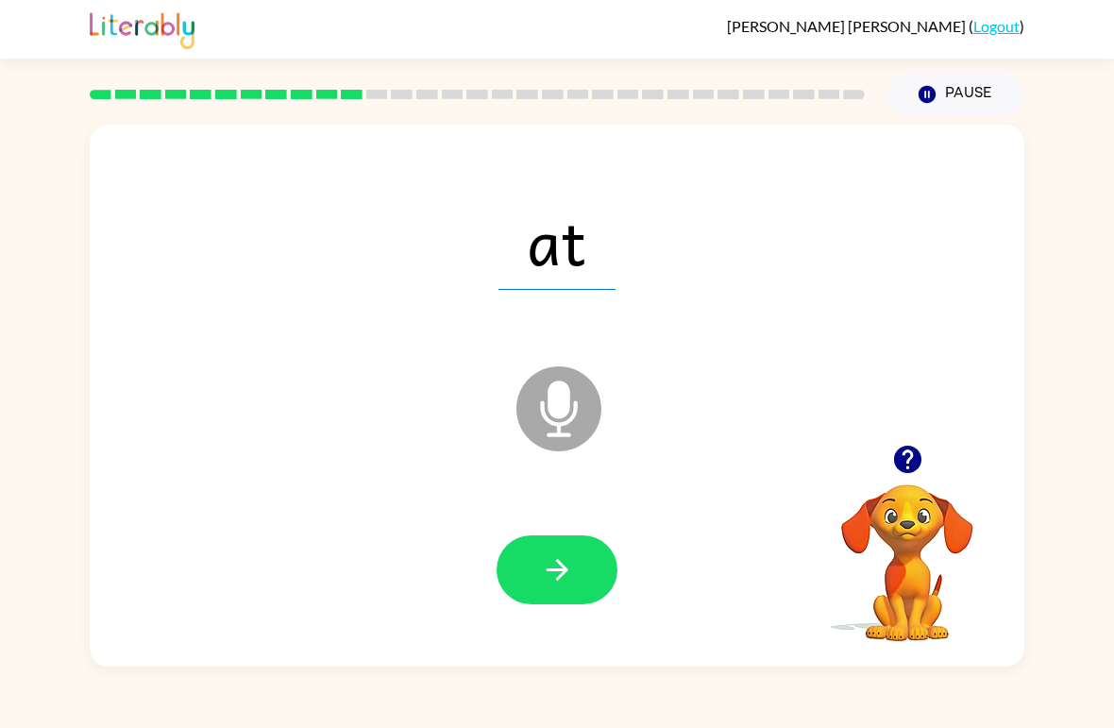
click at [556, 580] on icon "button" at bounding box center [557, 570] width 22 height 22
click at [587, 582] on button "button" at bounding box center [557, 569] width 121 height 69
click at [551, 569] on icon "button" at bounding box center [557, 569] width 33 height 33
click at [550, 586] on icon "button" at bounding box center [557, 569] width 33 height 33
click at [570, 604] on button "button" at bounding box center [557, 569] width 121 height 69
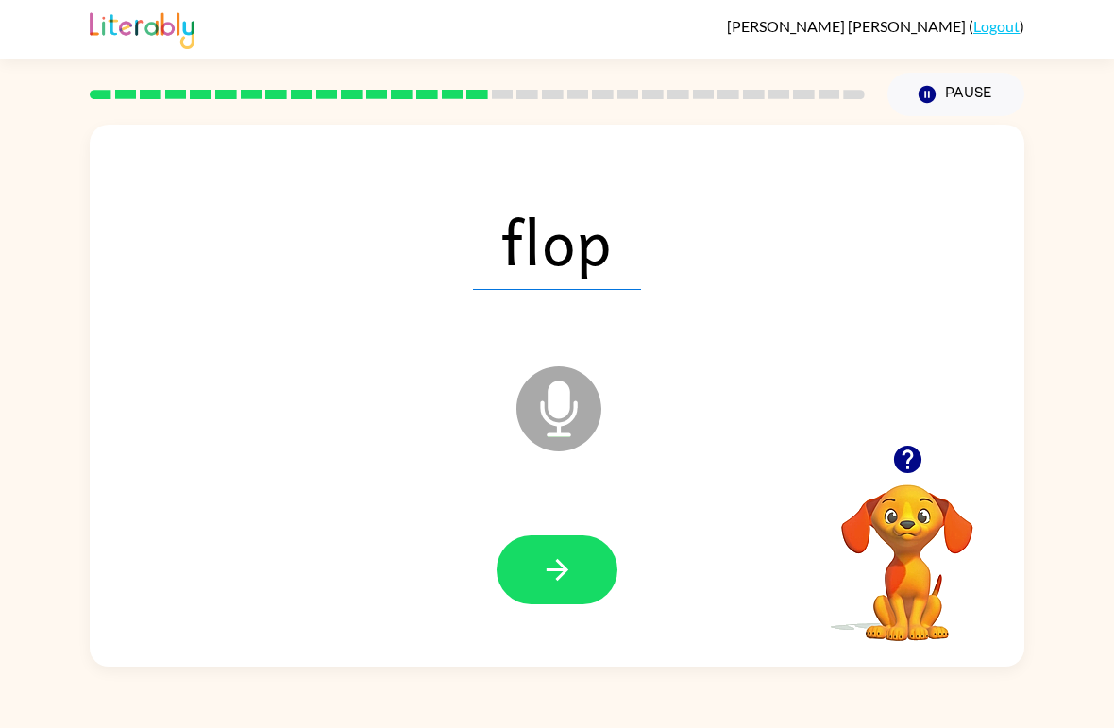
click at [570, 571] on icon "button" at bounding box center [557, 569] width 33 height 33
click at [541, 602] on button "button" at bounding box center [557, 569] width 121 height 69
click at [537, 582] on button "button" at bounding box center [557, 569] width 121 height 69
click at [550, 572] on icon "button" at bounding box center [557, 570] width 22 height 22
click at [518, 539] on button "button" at bounding box center [557, 569] width 121 height 69
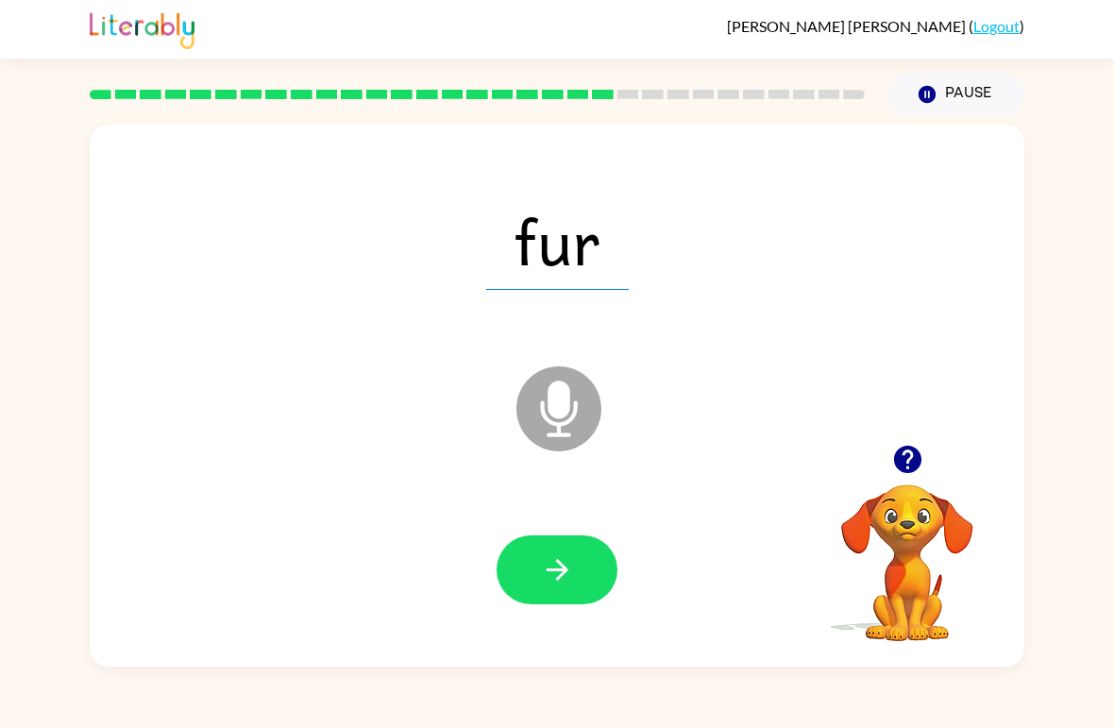
click at [551, 574] on icon "button" at bounding box center [557, 569] width 33 height 33
click at [522, 596] on button "button" at bounding box center [557, 569] width 121 height 69
click at [579, 544] on button "button" at bounding box center [557, 569] width 121 height 69
click at [568, 565] on icon "button" at bounding box center [557, 569] width 33 height 33
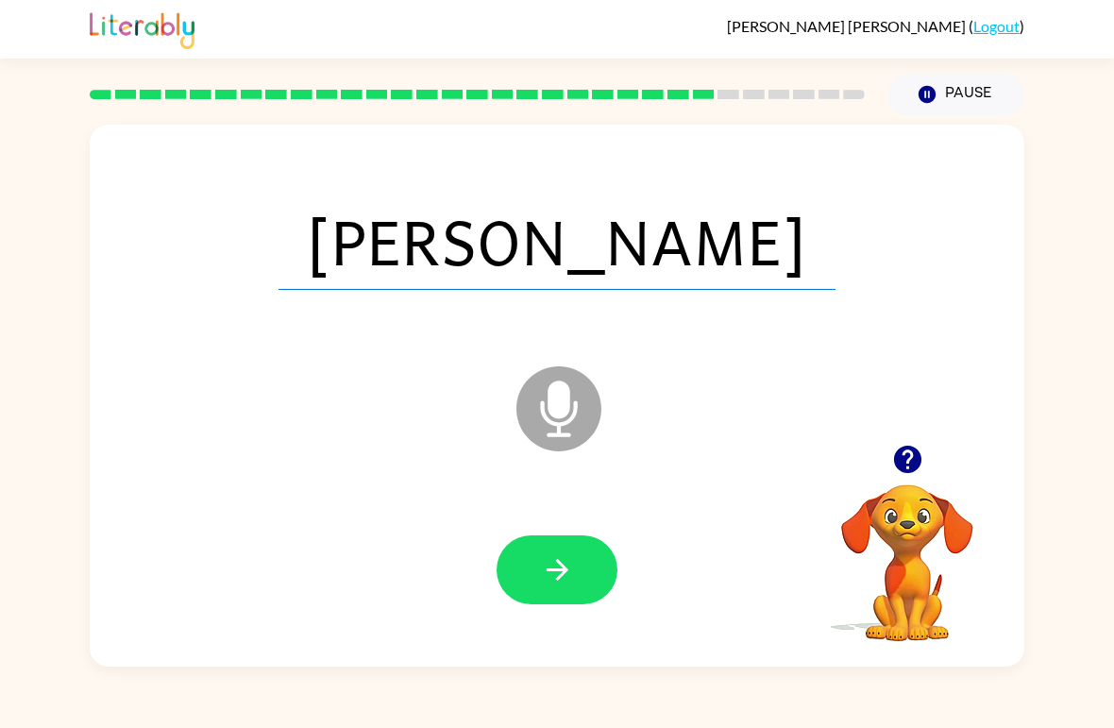
click at [547, 566] on icon "button" at bounding box center [557, 569] width 33 height 33
click at [546, 566] on div at bounding box center [557, 569] width 121 height 69
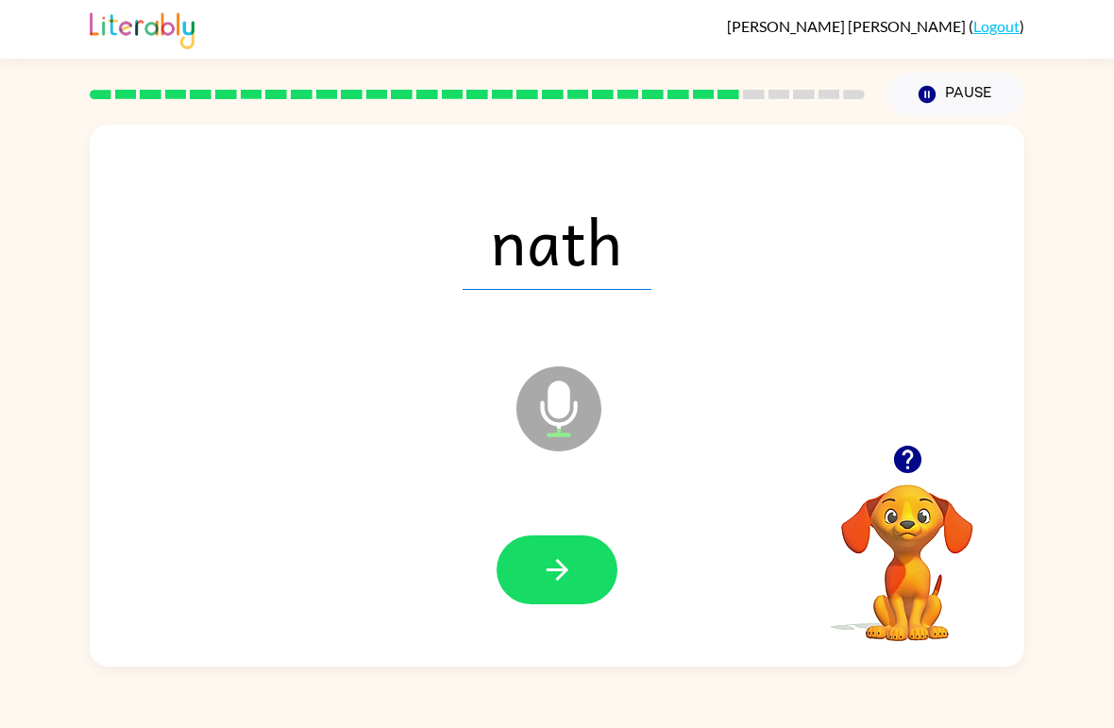
click at [547, 562] on icon "button" at bounding box center [557, 569] width 33 height 33
click at [583, 556] on button "button" at bounding box center [557, 569] width 121 height 69
click at [576, 589] on button "button" at bounding box center [557, 569] width 121 height 69
click at [520, 557] on button "button" at bounding box center [557, 569] width 121 height 69
click at [558, 538] on button "button" at bounding box center [557, 569] width 121 height 69
